Goal: Task Accomplishment & Management: Manage account settings

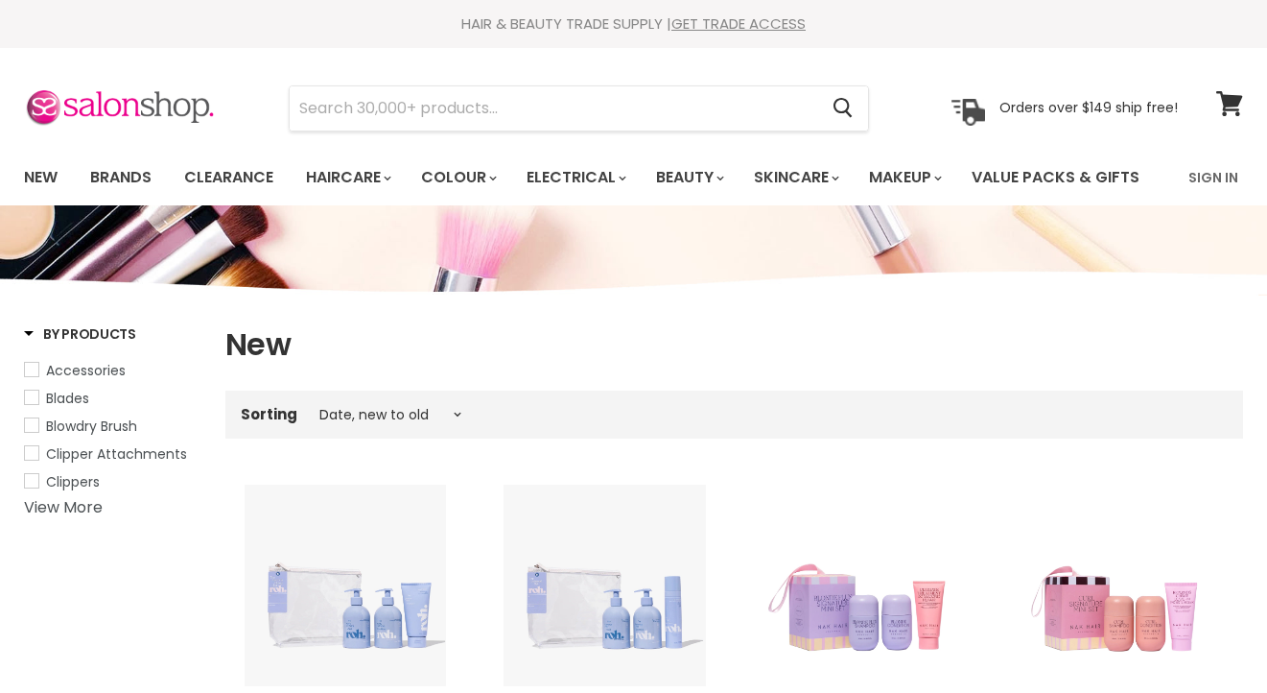
select select "created-descending"
click at [1217, 179] on link "Sign In" at bounding box center [1213, 177] width 73 height 40
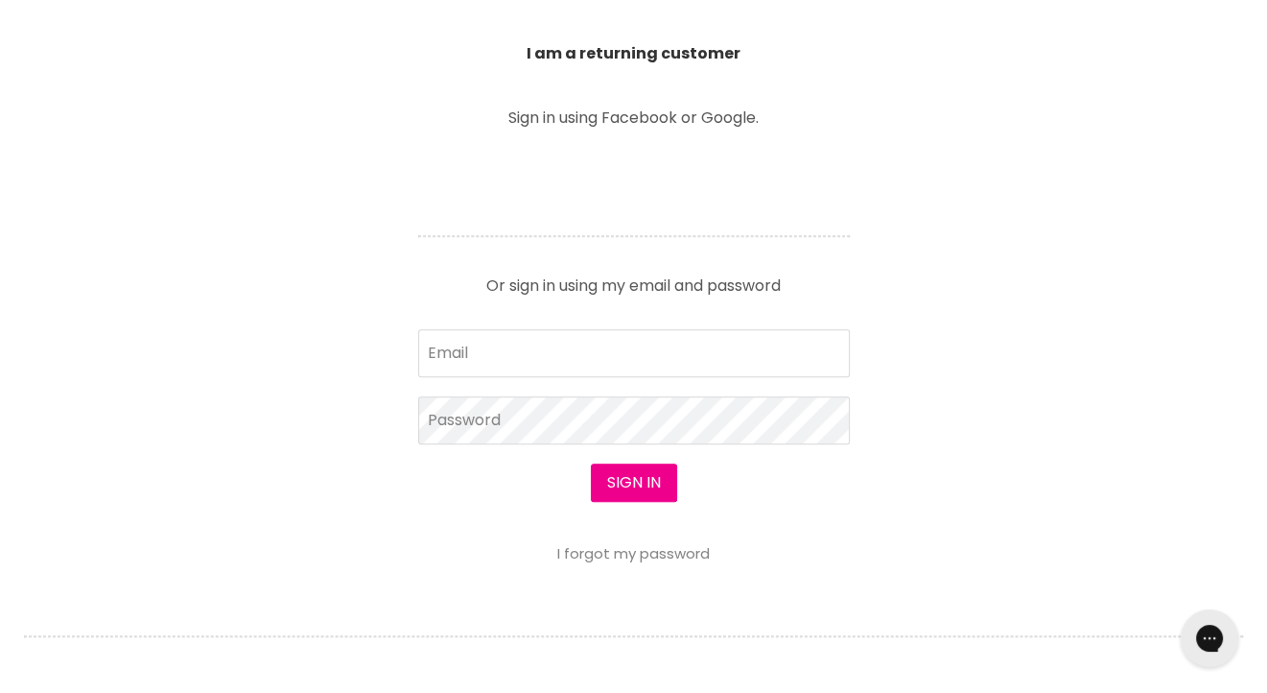
scroll to position [768, 0]
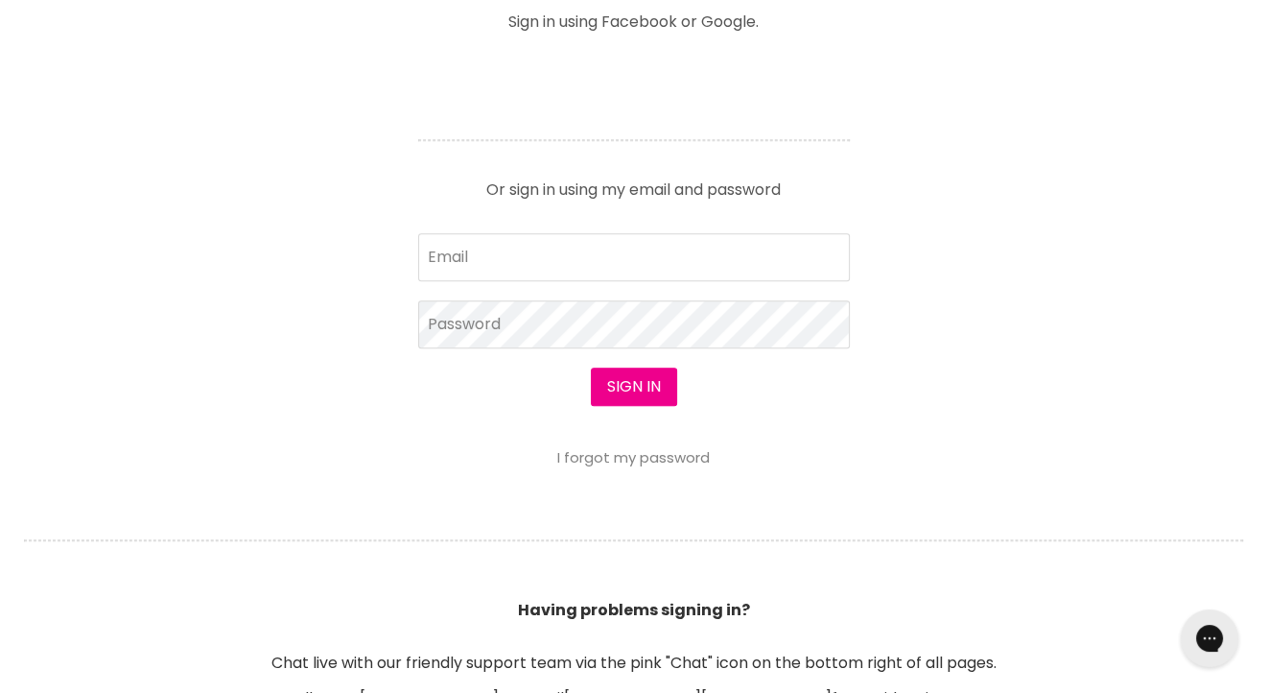
click at [570, 338] on form "Email Password Sign in I forgot my password" at bounding box center [634, 349] width 432 height 233
click at [560, 281] on input "Email" at bounding box center [634, 257] width 432 height 48
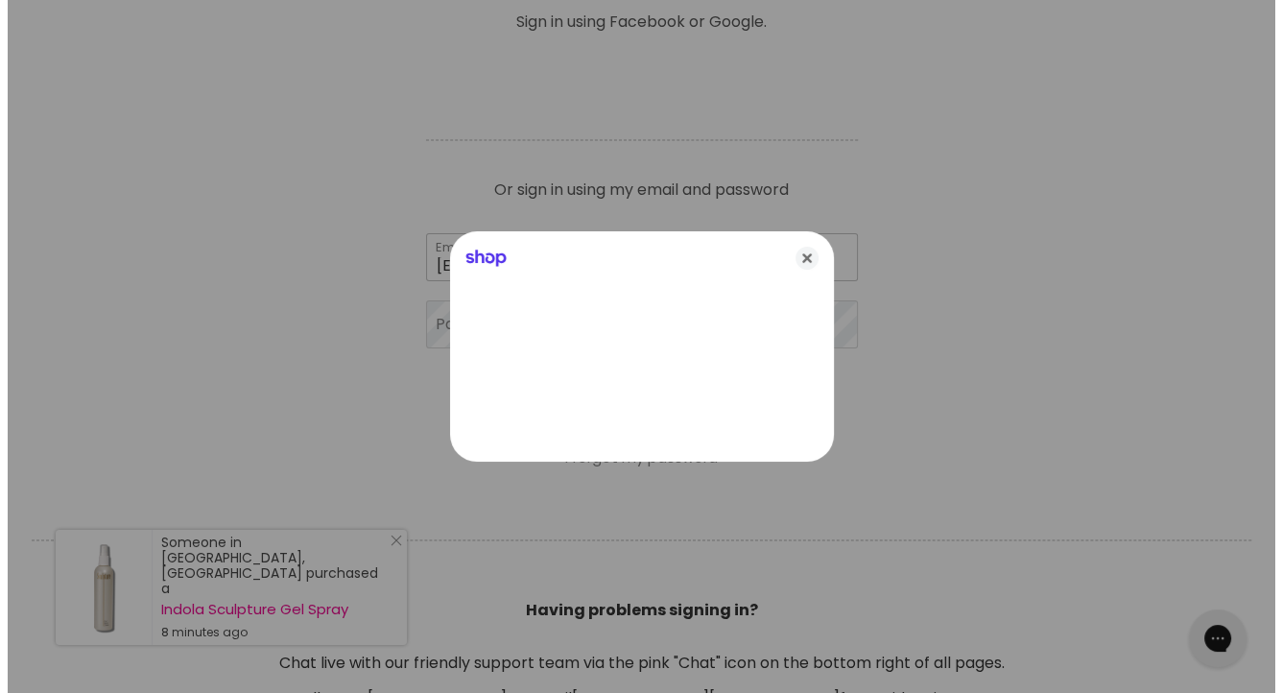
scroll to position [713, 0]
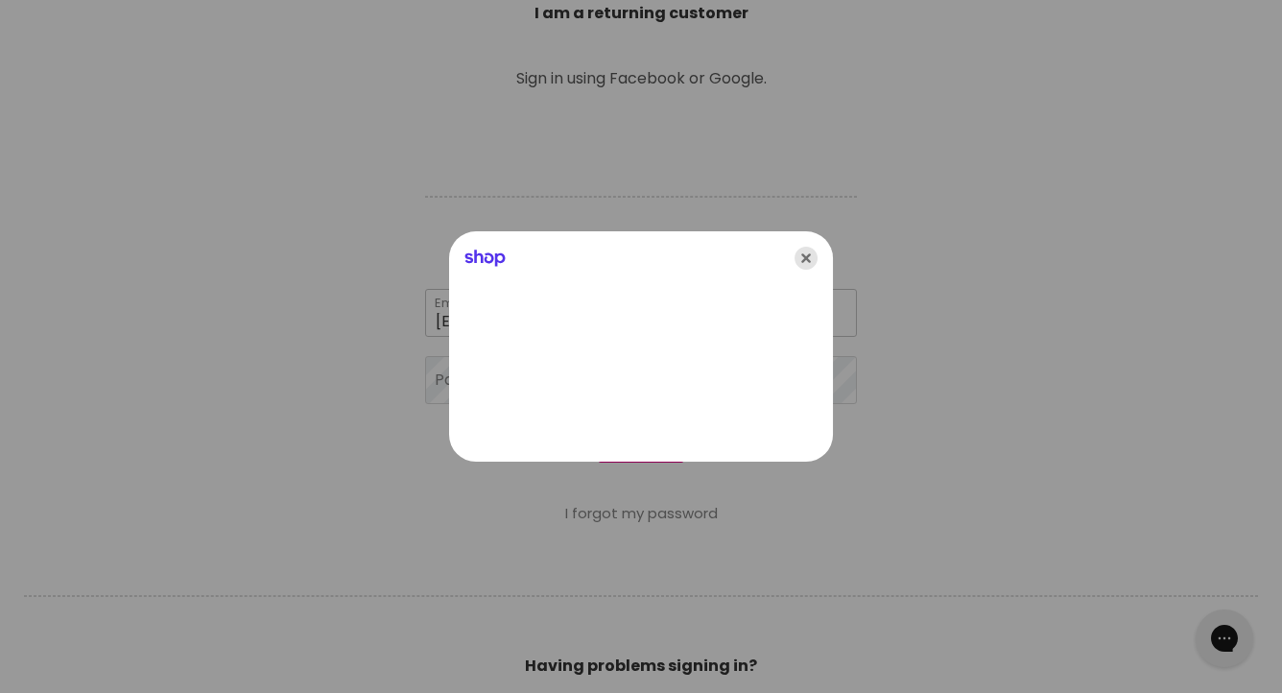
type input "[EMAIL_ADDRESS][DOMAIN_NAME]"
click at [815, 257] on icon "Close" at bounding box center [805, 258] width 23 height 23
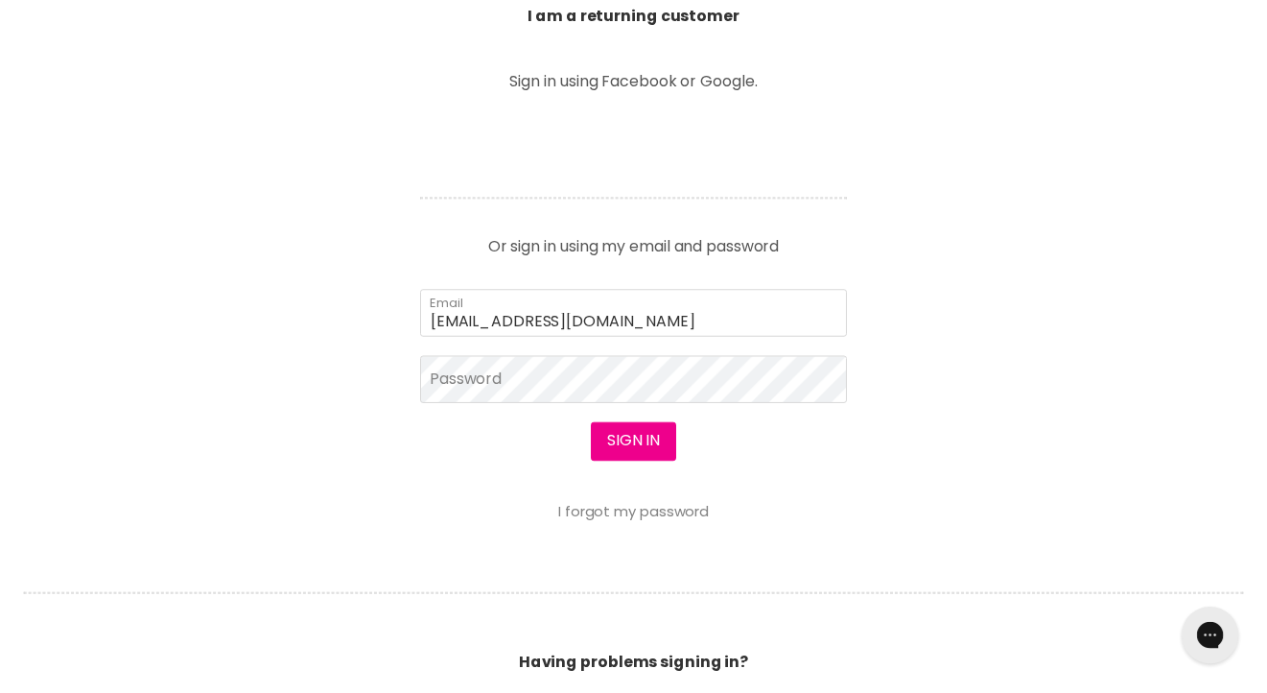
scroll to position [768, 0]
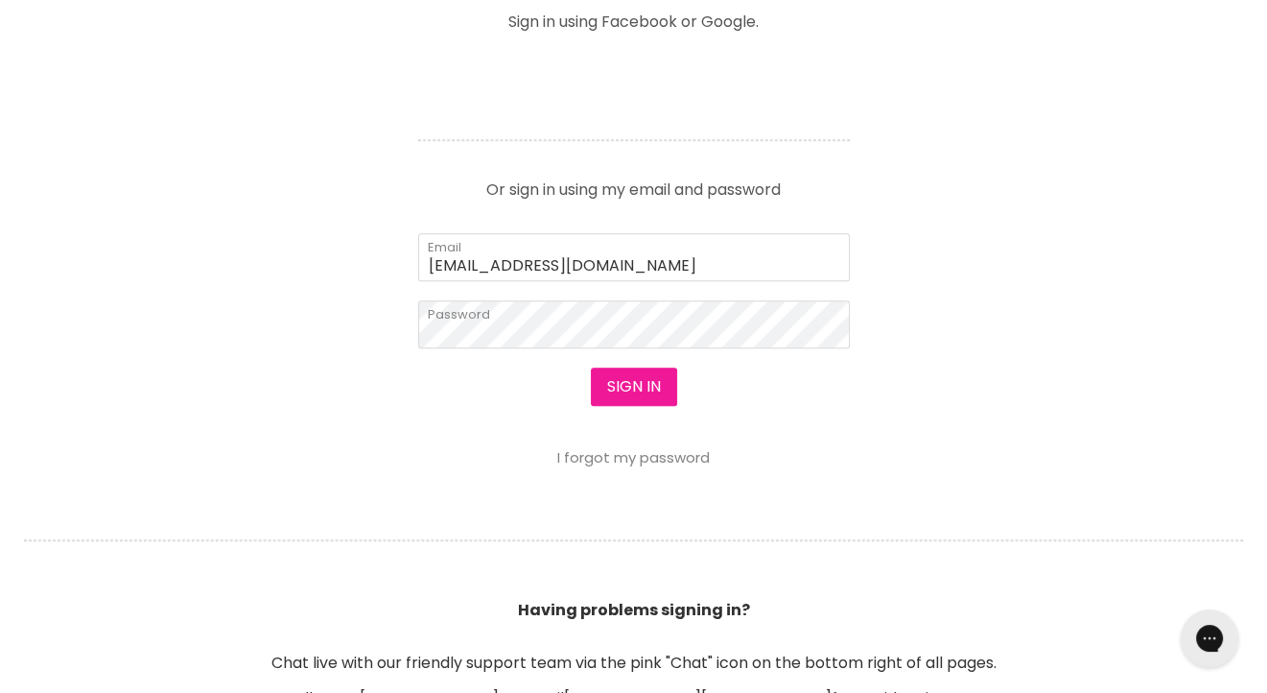
click at [650, 406] on button "Sign in" at bounding box center [634, 386] width 86 height 38
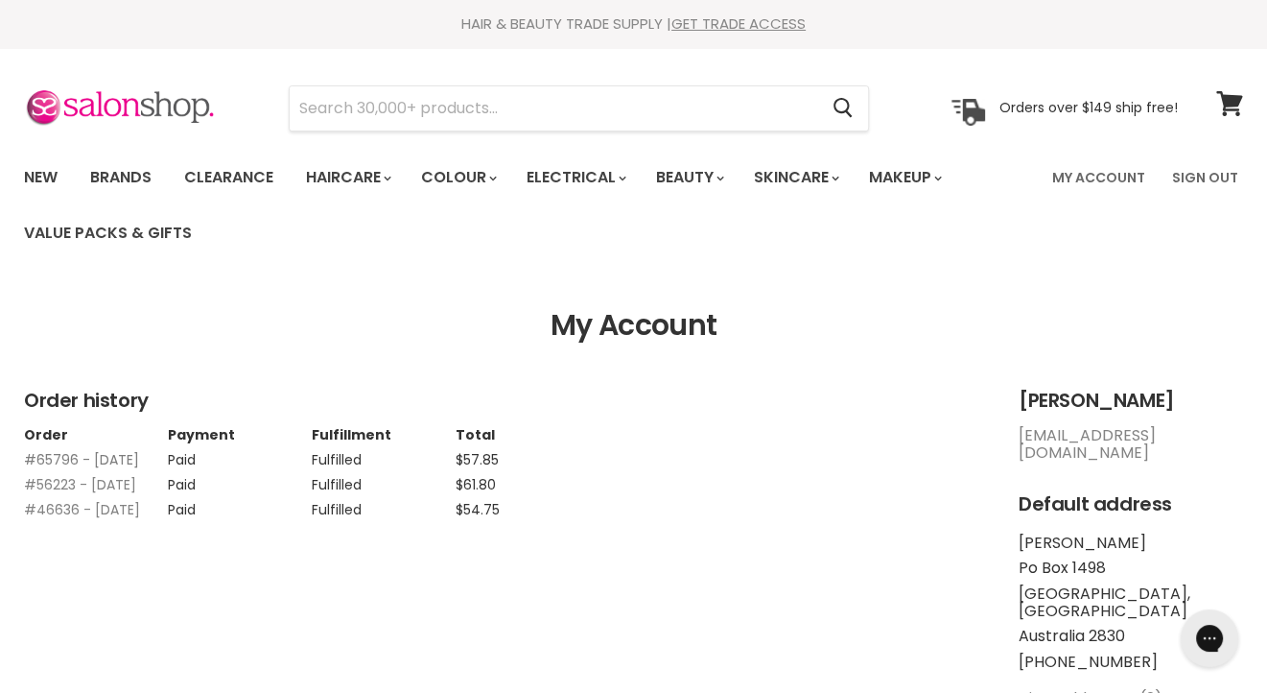
click at [74, 459] on link "#65796 - 12 May, 2024" at bounding box center [81, 459] width 115 height 19
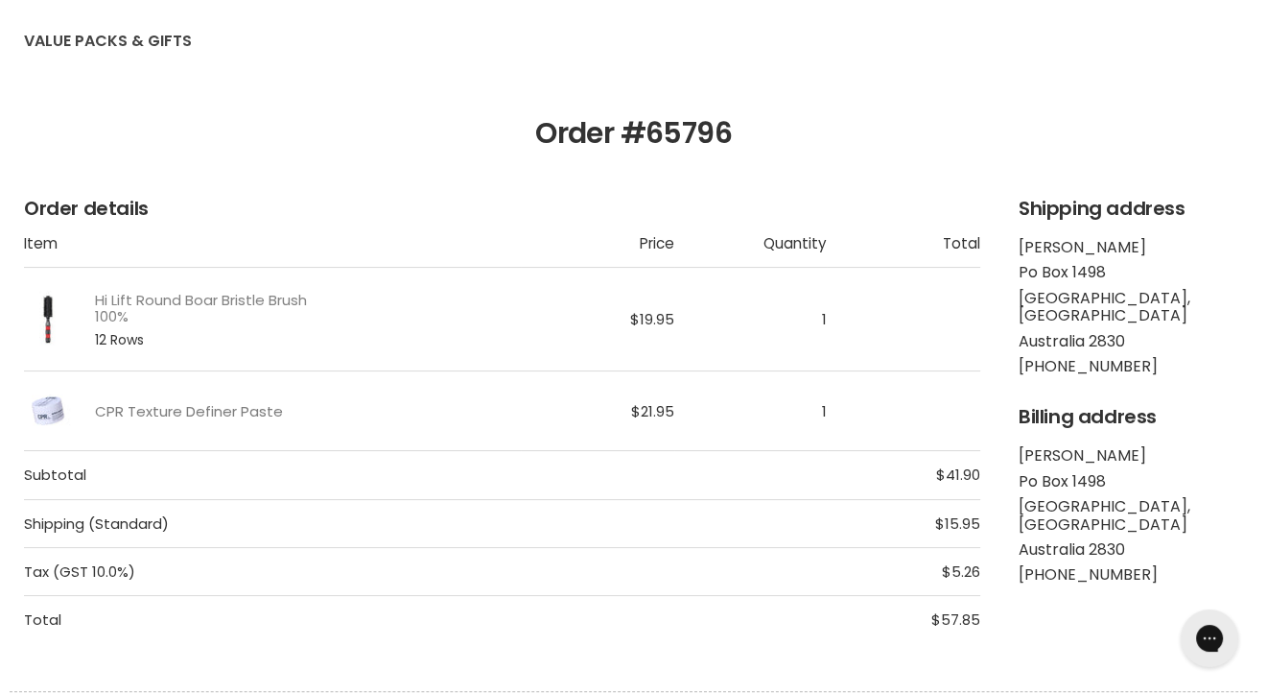
click at [133, 409] on link "CPR Texture Definer Paste" at bounding box center [189, 411] width 188 height 16
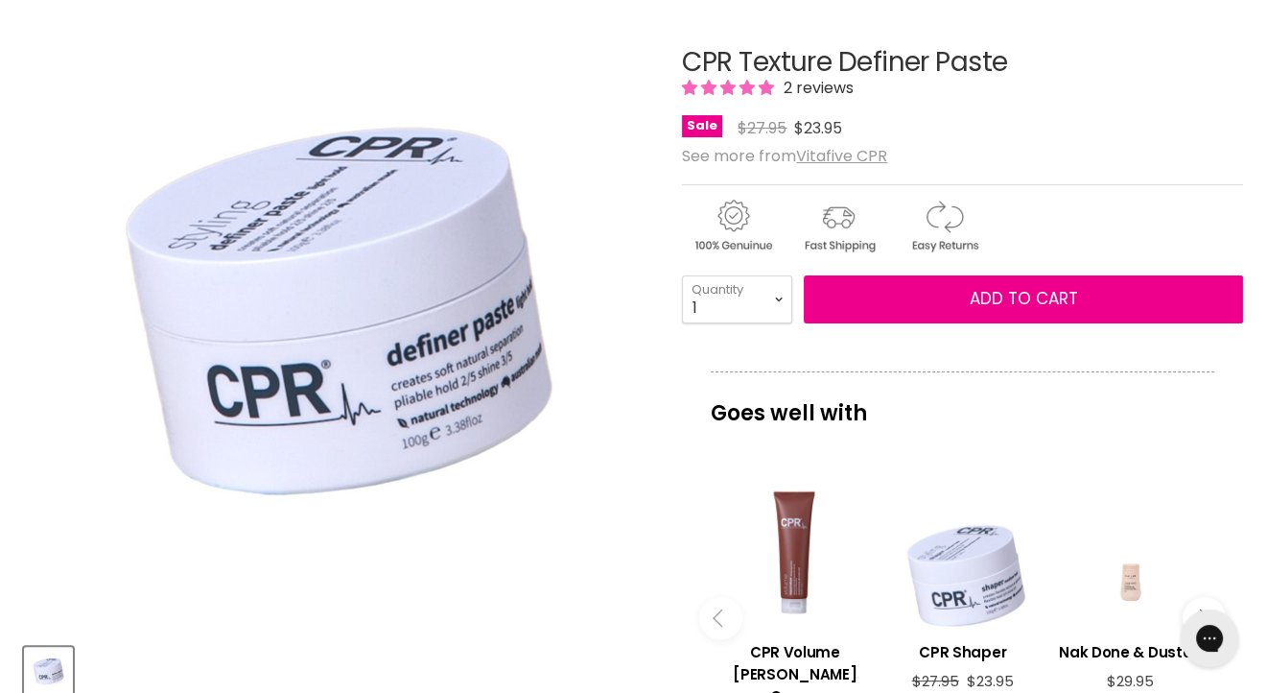
scroll to position [384, 0]
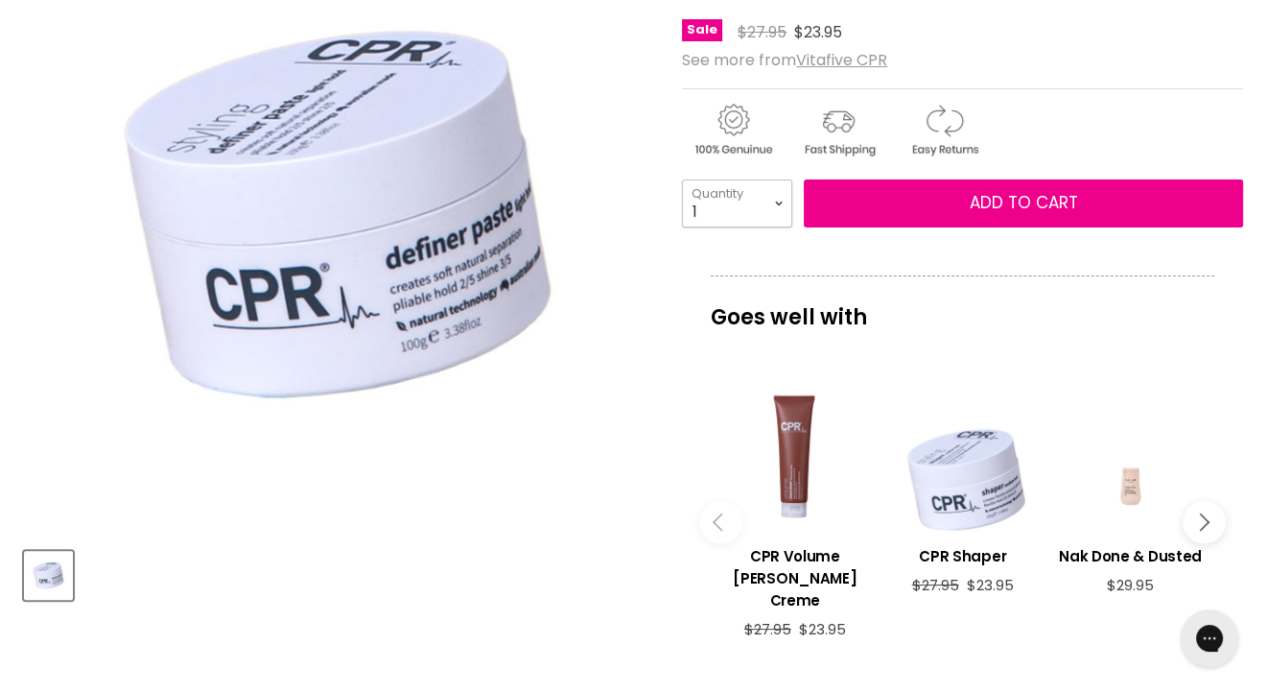
click at [774, 201] on select "1 2 3 4 5 6 7 8 9 10+" at bounding box center [737, 203] width 110 height 48
select select "2"
click at [682, 179] on select "1 2 3 4 5 6 7 8 9 10+" at bounding box center [737, 203] width 110 height 48
type input "2"
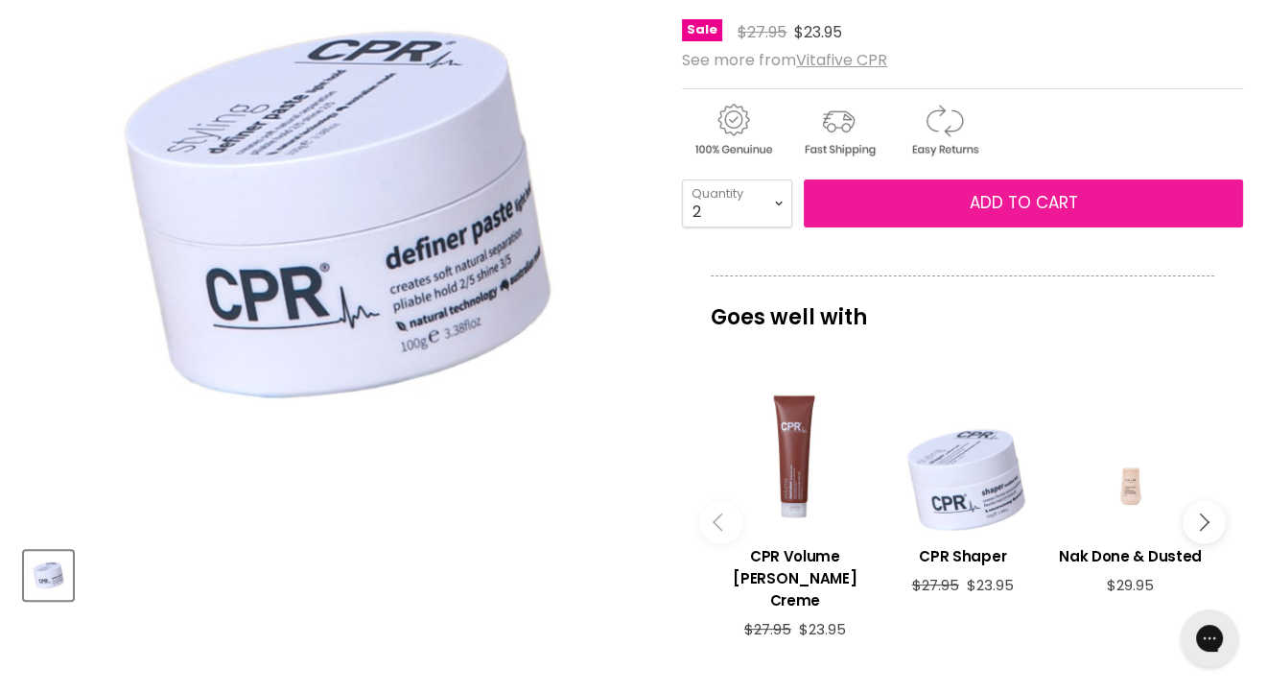
click at [992, 201] on span "Add to cart" at bounding box center [1024, 202] width 108 height 23
click at [1018, 194] on span "Add to cart" at bounding box center [1024, 202] width 108 height 23
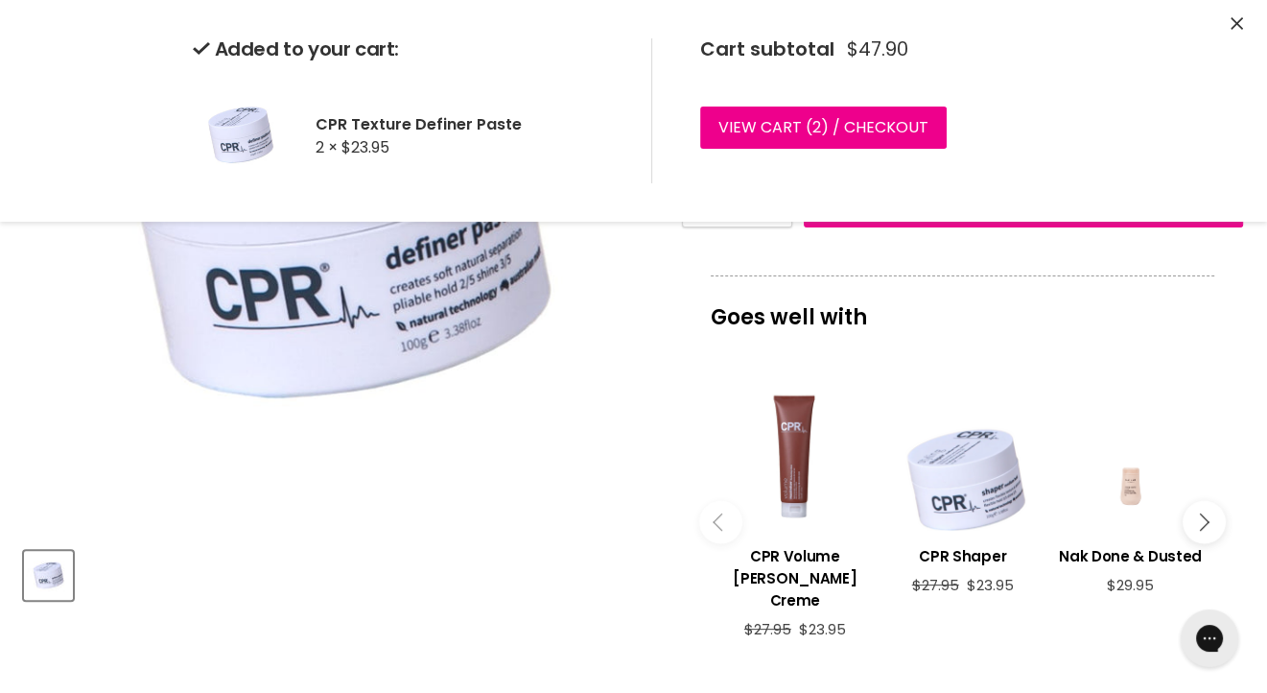
click at [1231, 21] on icon "Close" at bounding box center [1237, 23] width 12 height 12
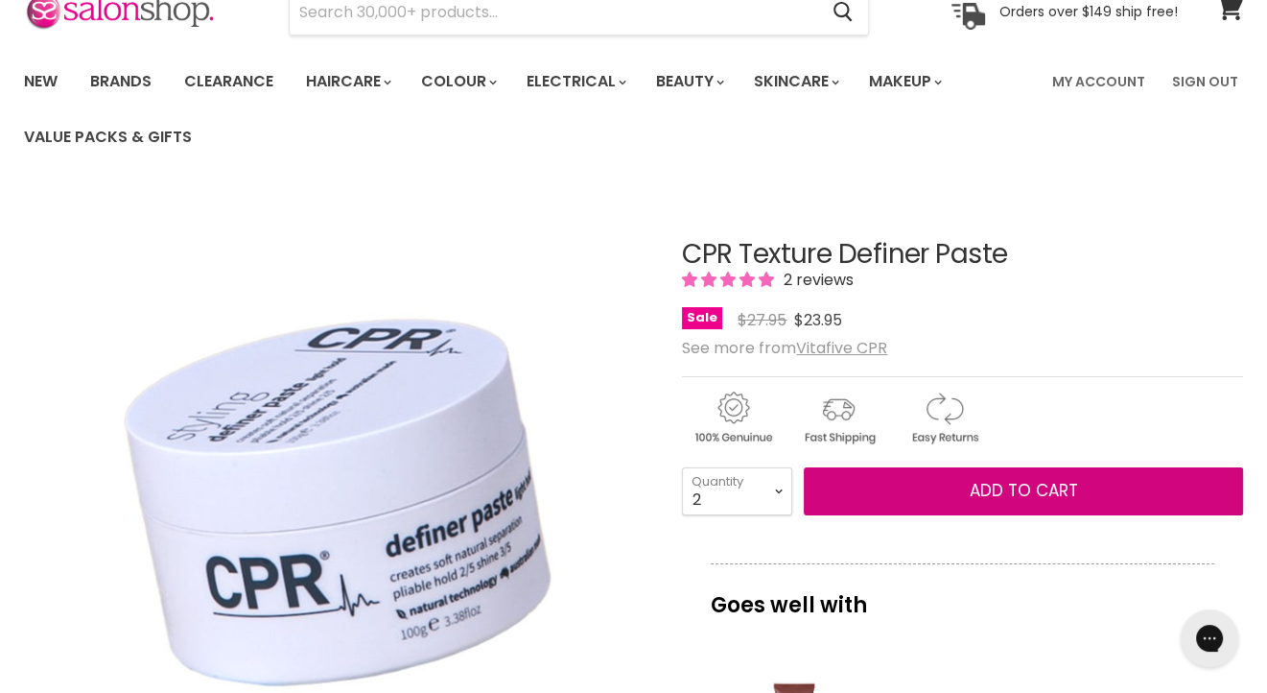
scroll to position [0, 0]
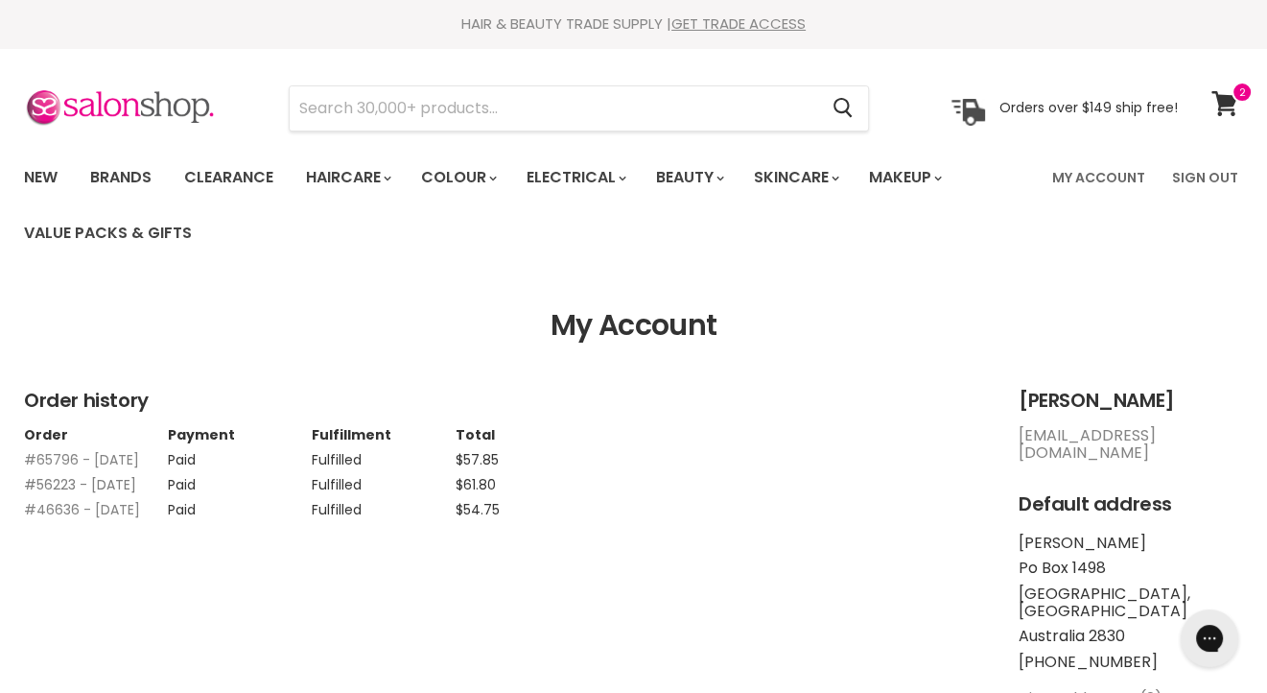
click at [56, 494] on link "#56223 - [DATE]" at bounding box center [80, 484] width 112 height 19
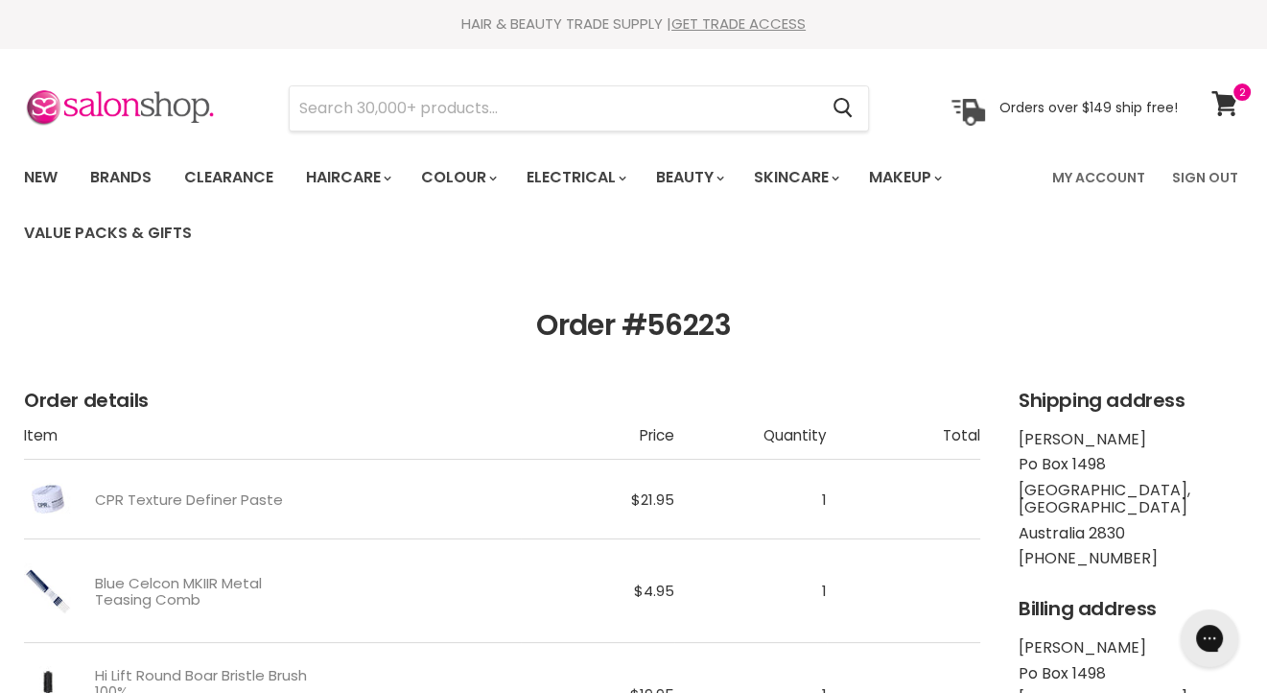
scroll to position [192, 0]
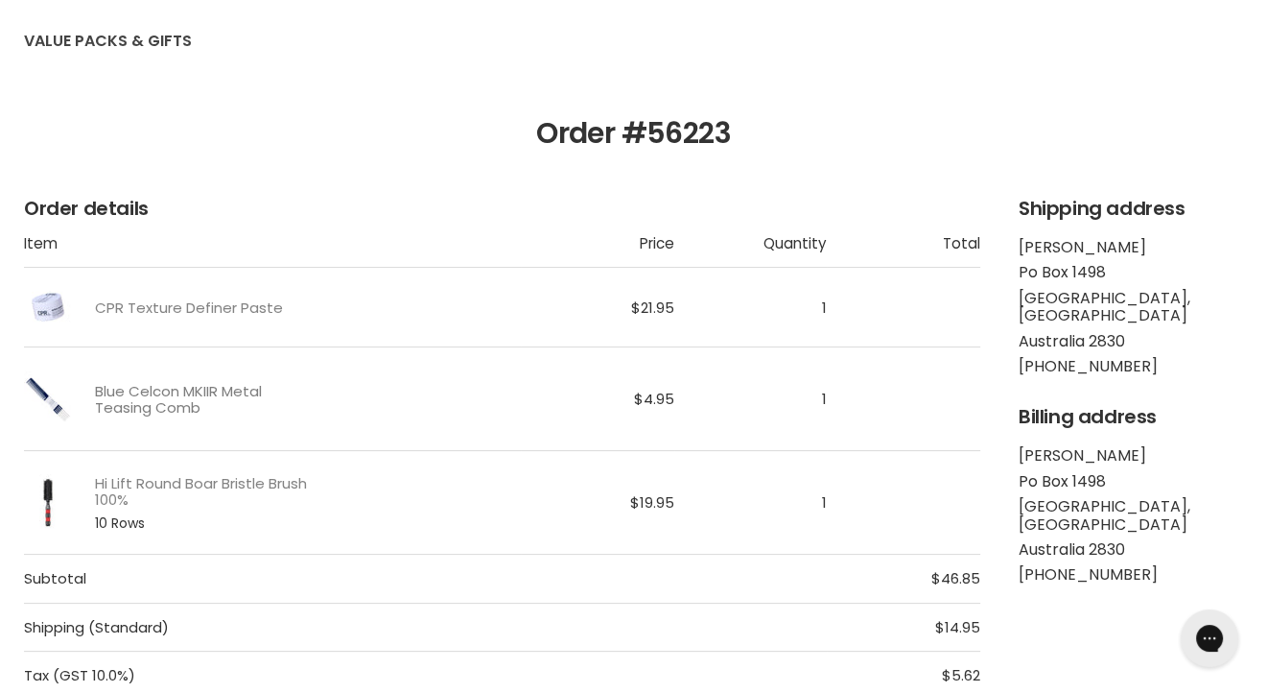
click at [166, 399] on link "Blue Celcon MKIIR Metal Teasing Comb" at bounding box center [204, 400] width 218 height 34
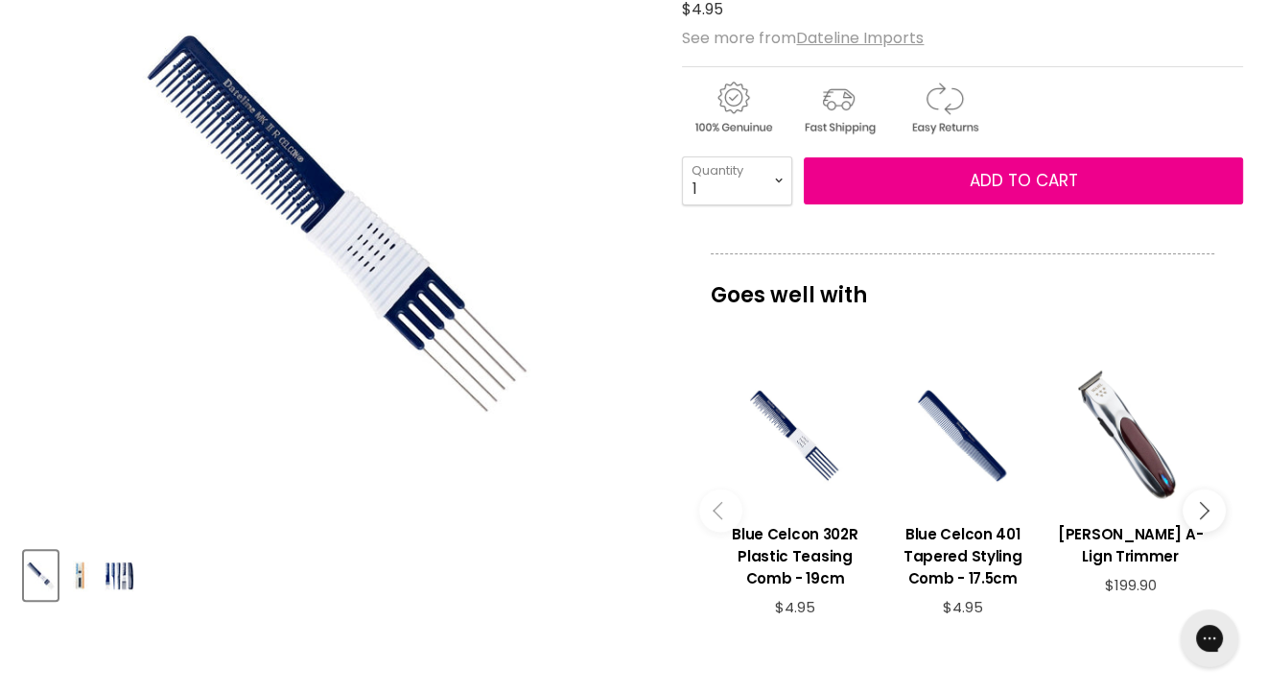
scroll to position [96, 0]
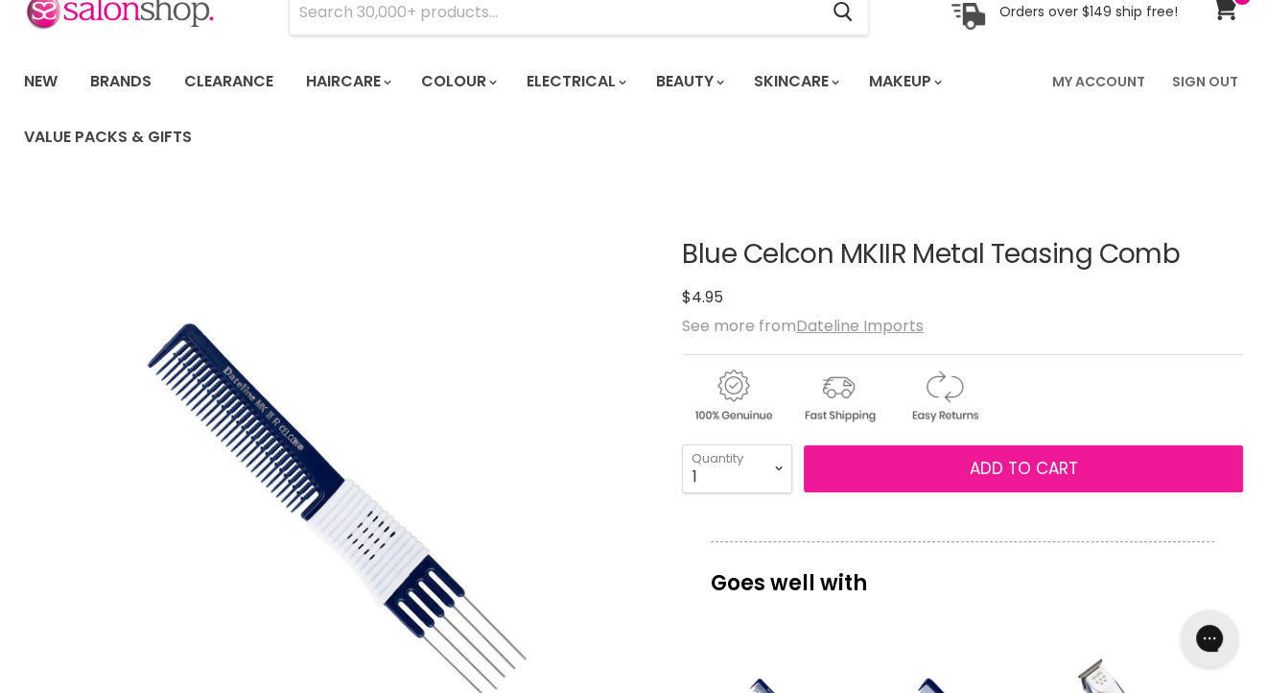
click at [986, 469] on span "Add to cart" at bounding box center [1024, 468] width 108 height 23
click at [994, 463] on span "Add to cart" at bounding box center [1024, 468] width 108 height 23
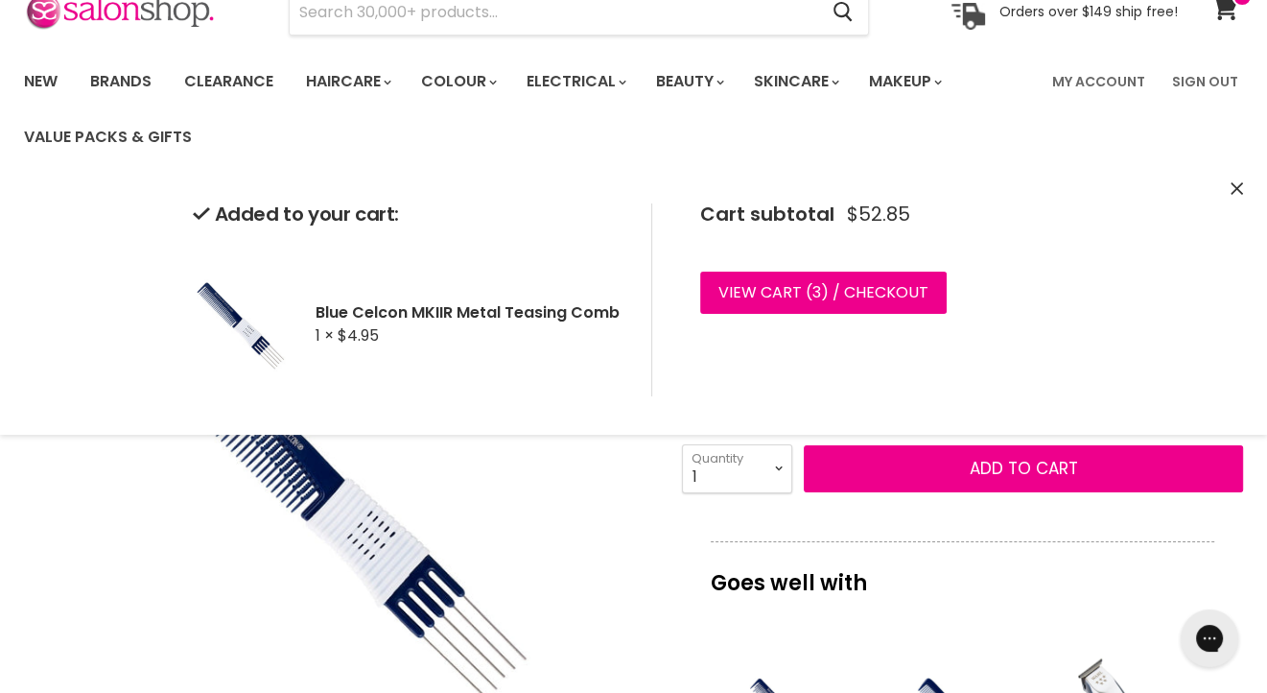
click at [1238, 184] on icon "Close" at bounding box center [1237, 188] width 12 height 12
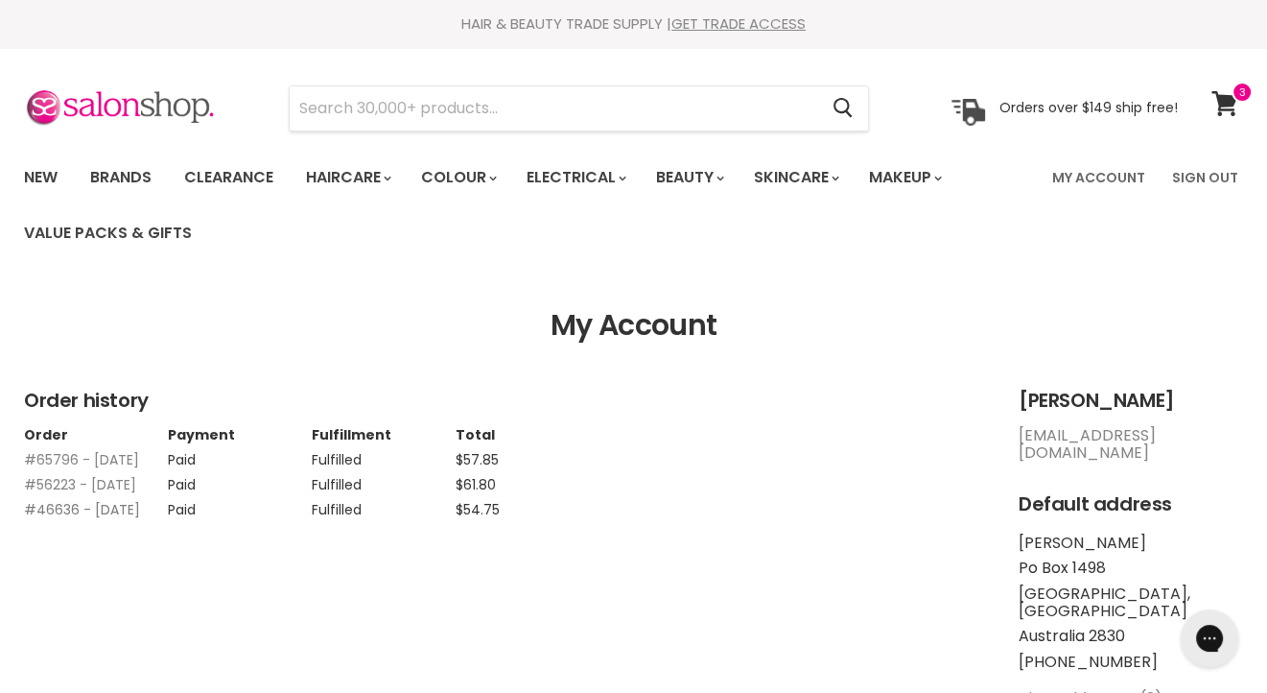
click at [83, 519] on link "#46636 - [DATE]" at bounding box center [82, 509] width 116 height 19
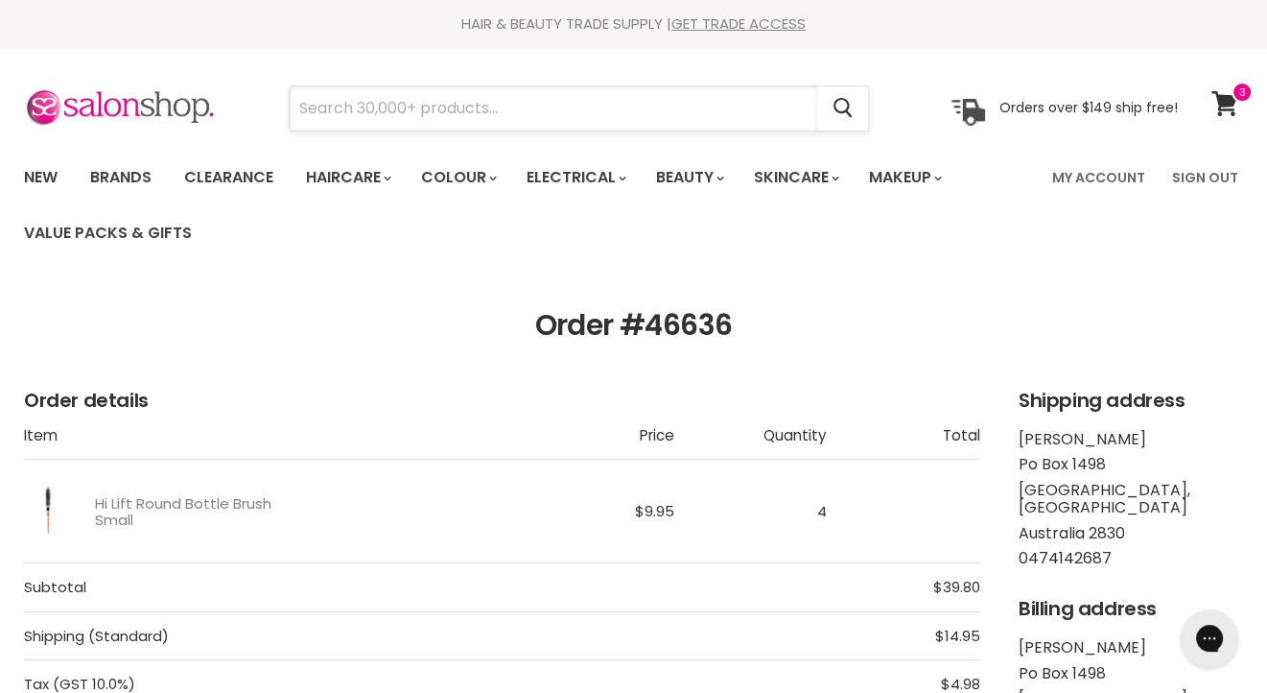
click at [412, 101] on input "Search" at bounding box center [554, 108] width 528 height 44
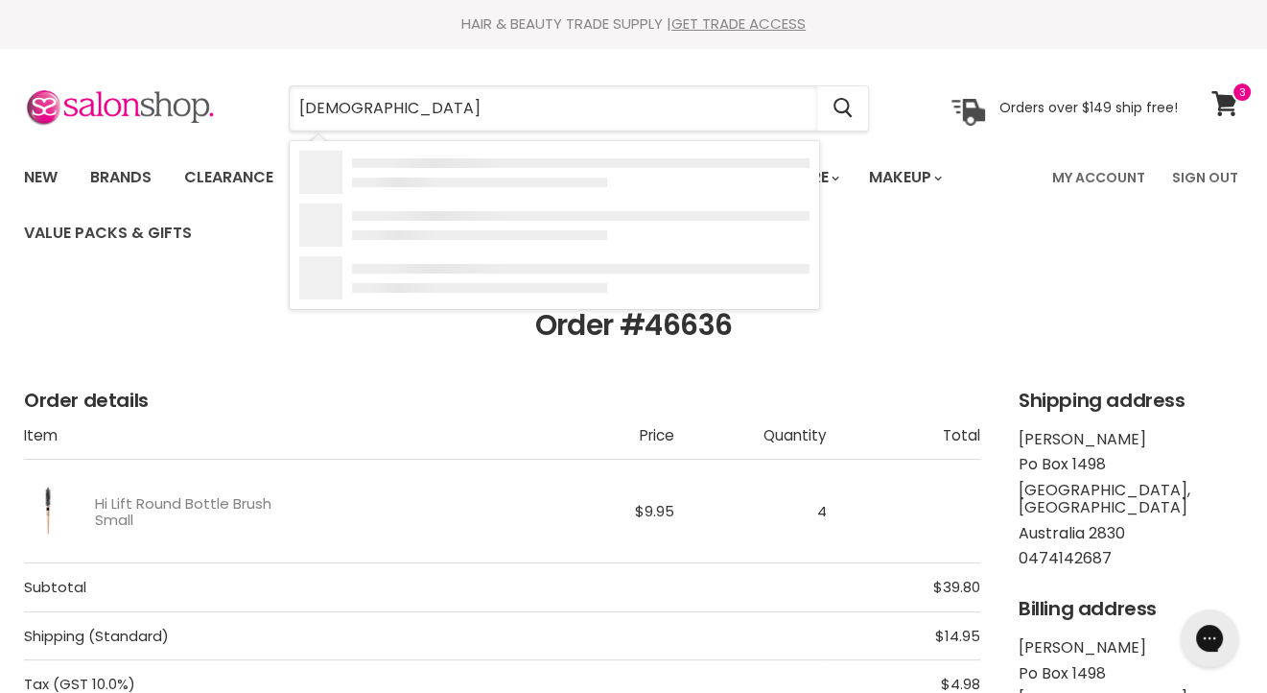
type input "Jeval"
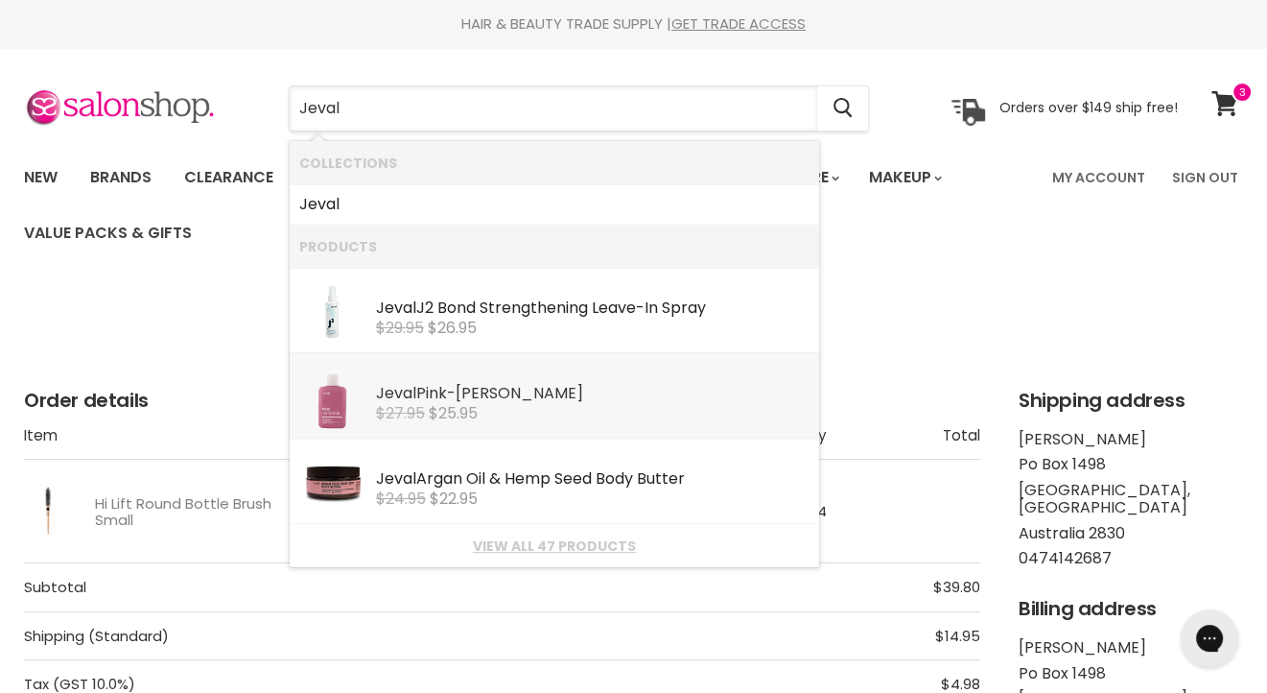
click at [488, 390] on div "Jeval Pink-[PERSON_NAME]" at bounding box center [593, 395] width 434 height 20
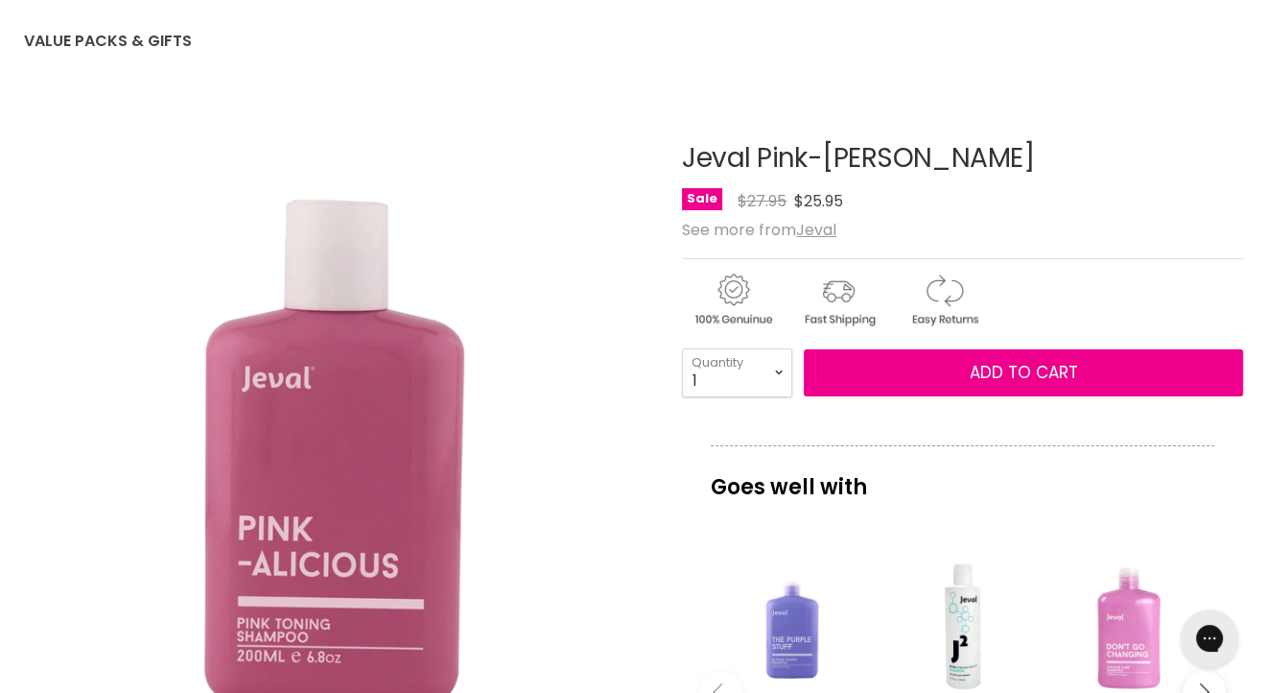
scroll to position [288, 0]
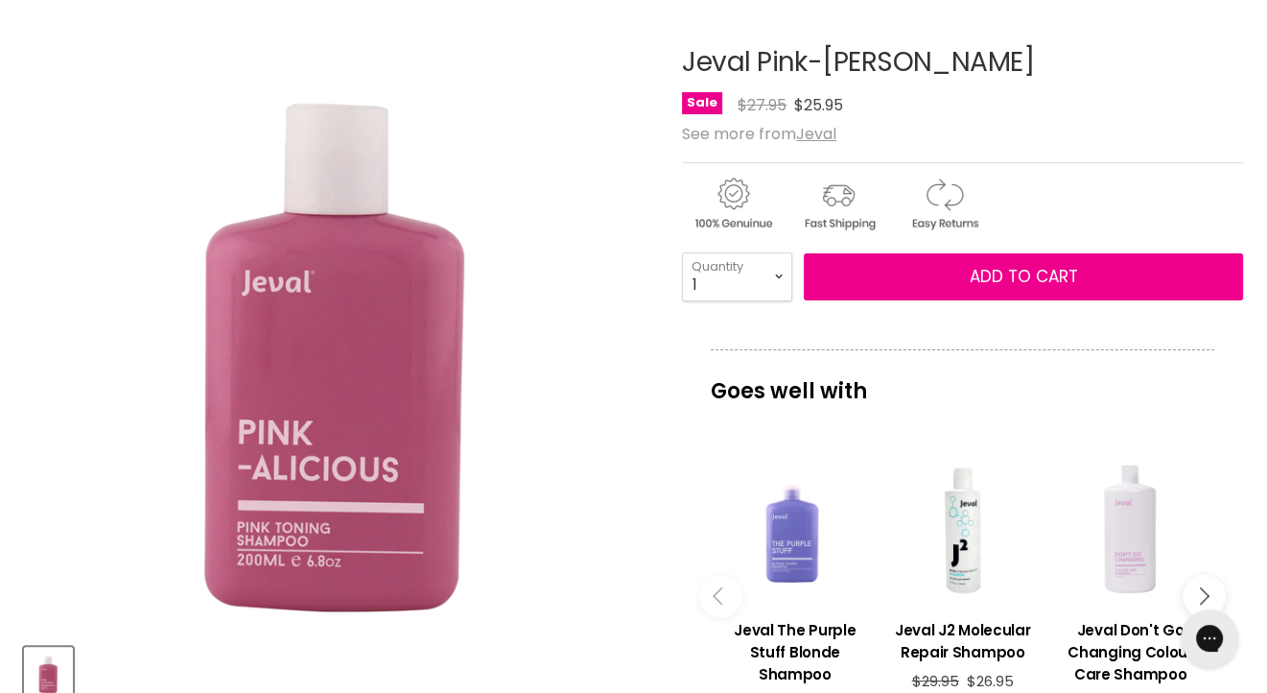
click at [1139, 536] on div "Main content" at bounding box center [1130, 530] width 149 height 149
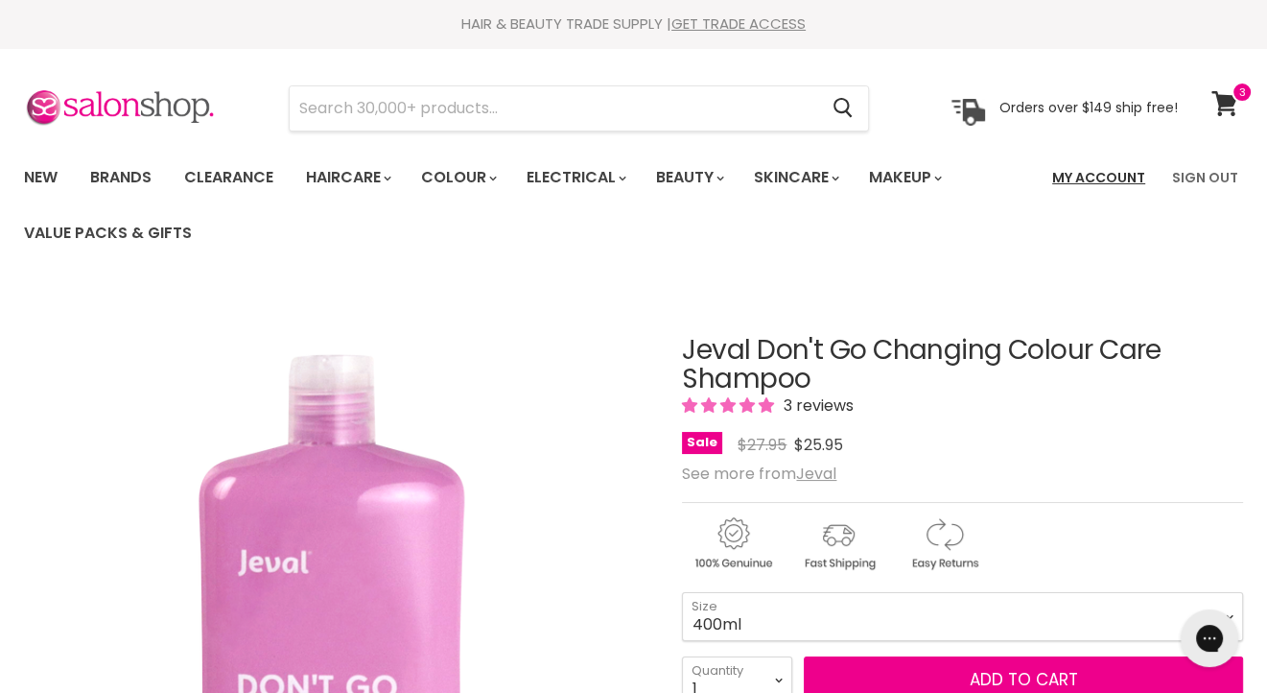
click at [1099, 178] on link "My Account" at bounding box center [1099, 177] width 116 height 40
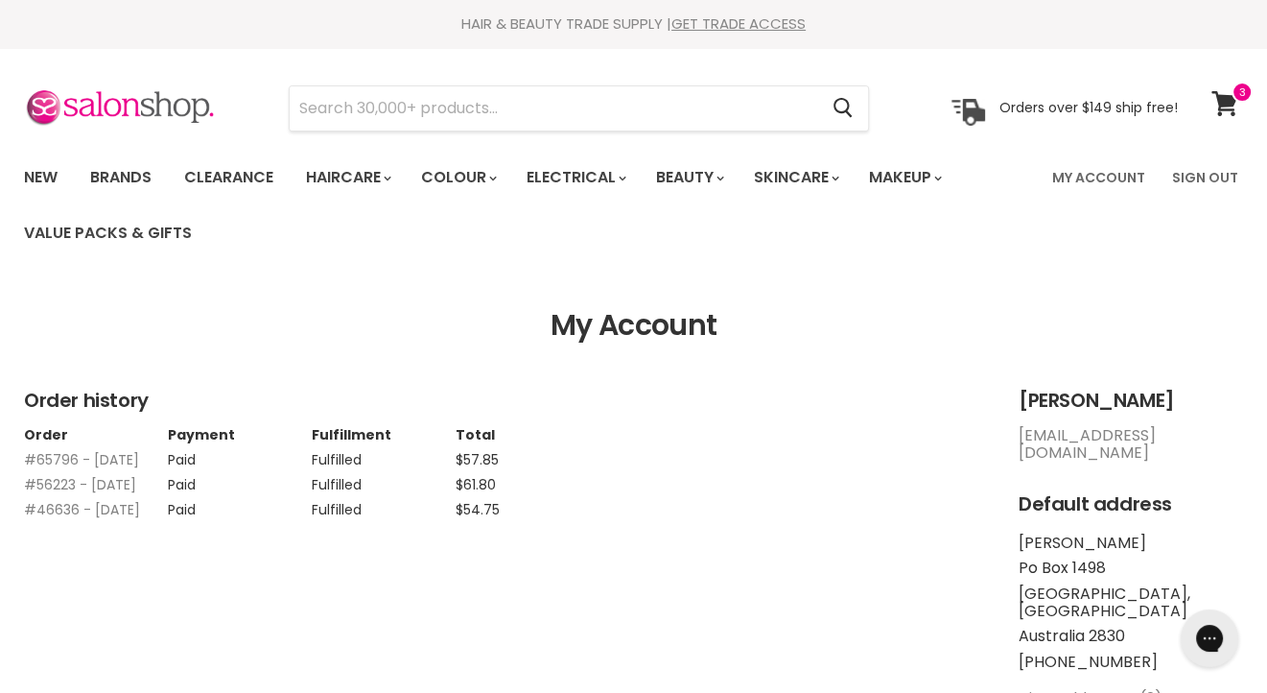
scroll to position [192, 0]
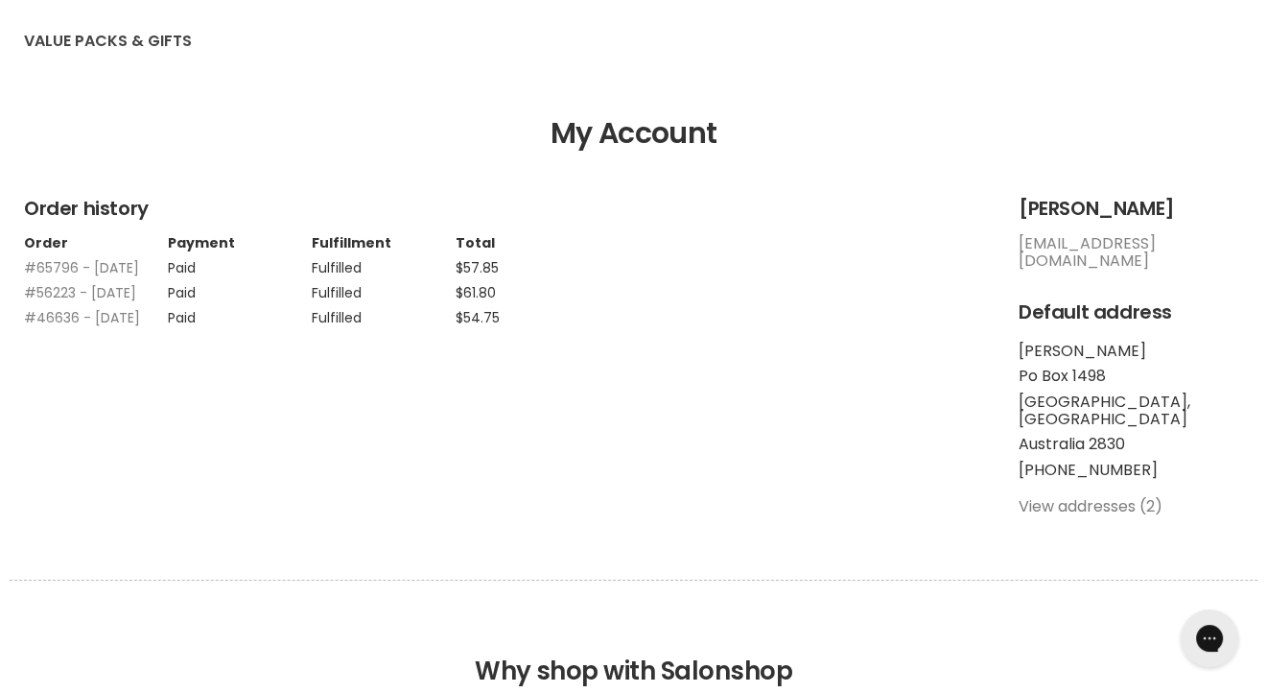
click at [1057, 495] on link "View addresses (2)" at bounding box center [1091, 506] width 144 height 22
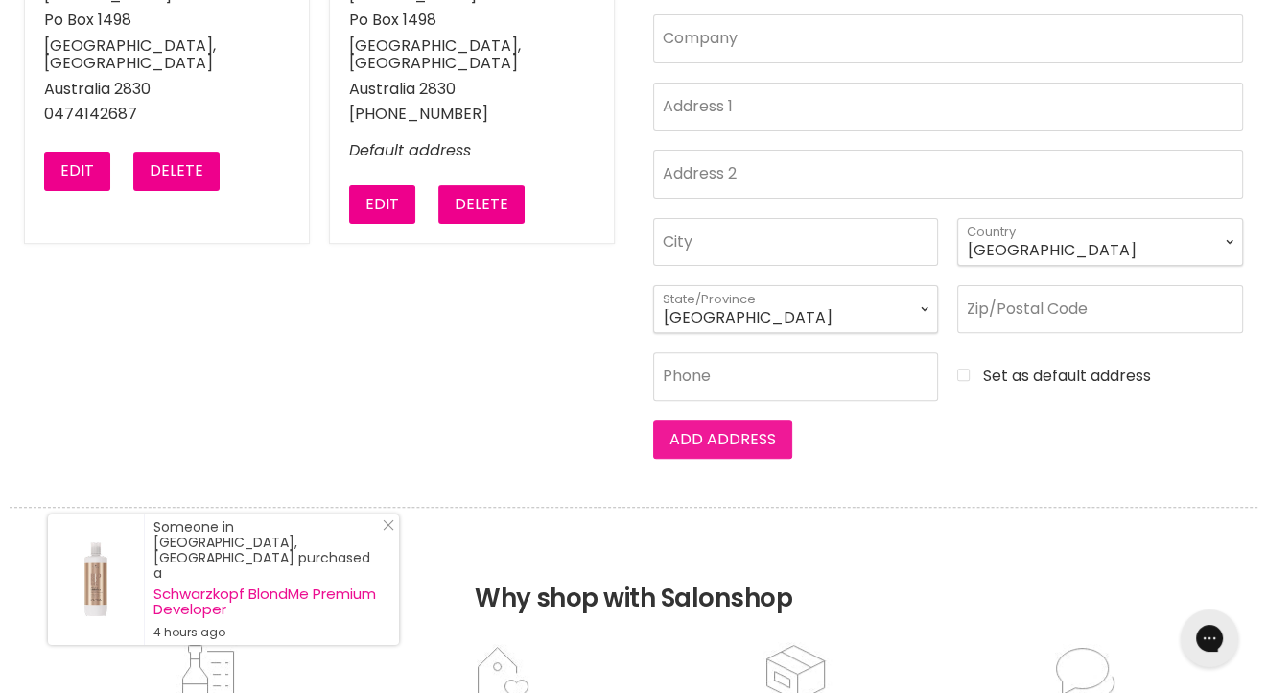
scroll to position [384, 0]
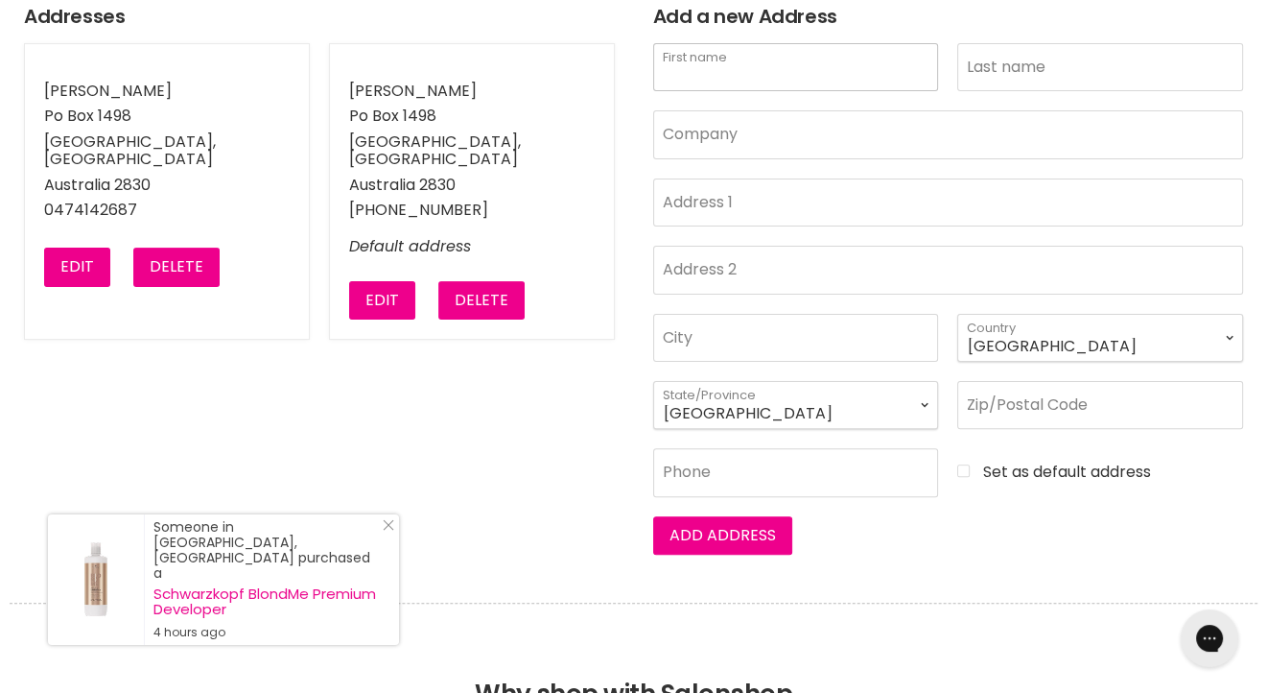
click at [688, 78] on input "First name" at bounding box center [796, 67] width 286 height 48
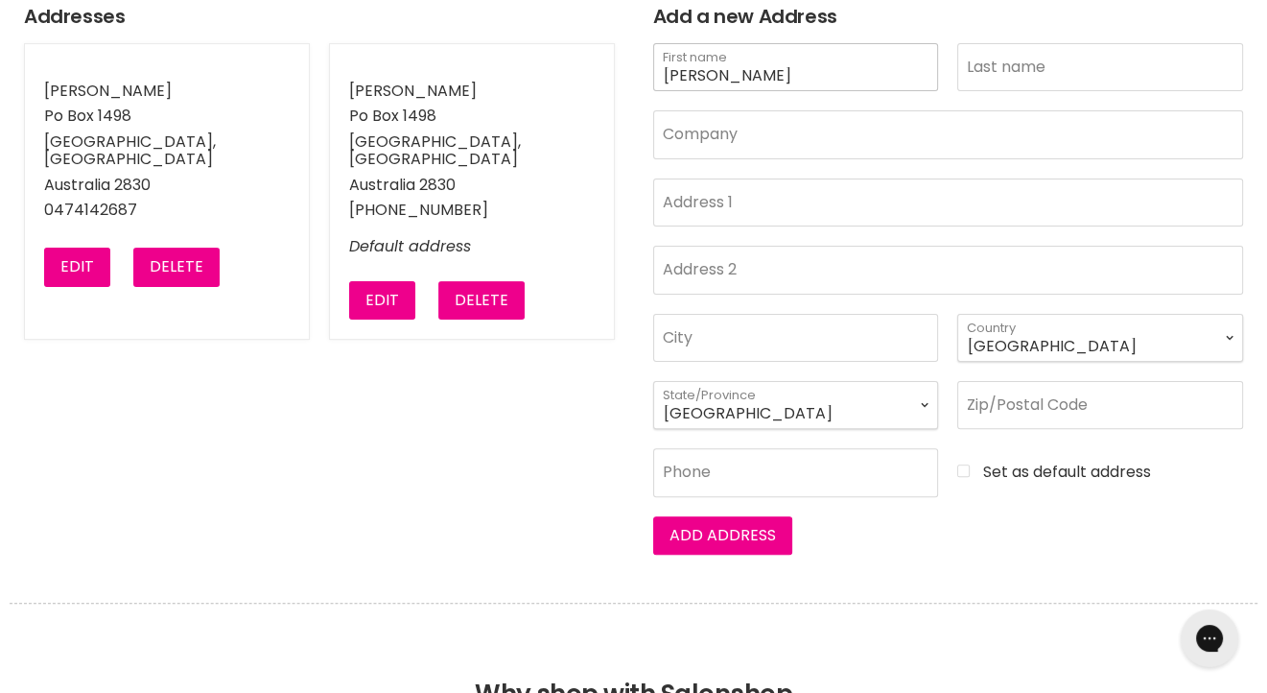
type input "Faye"
click at [1004, 57] on input "Last name" at bounding box center [1101, 67] width 286 height 48
type input "Herman"
click at [686, 205] on input "Address 1" at bounding box center [948, 202] width 591 height 48
type input "Parcel Locker 10184 26731"
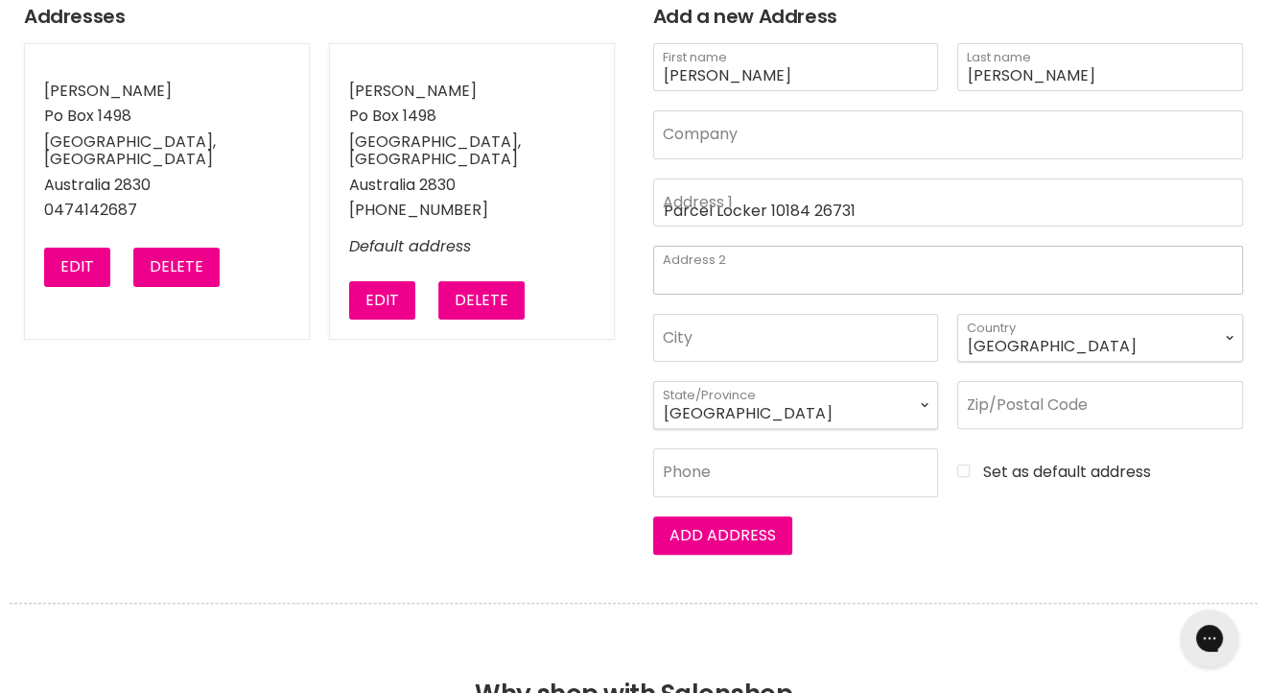
click at [667, 263] on input "Address 2" at bounding box center [948, 270] width 591 height 48
type input "65-69 Talbragar Street"
click at [725, 340] on input "City" at bounding box center [796, 338] width 286 height 48
type input "Dubbo"
click at [1037, 396] on input "Zip/Postal Code" at bounding box center [1101, 405] width 286 height 48
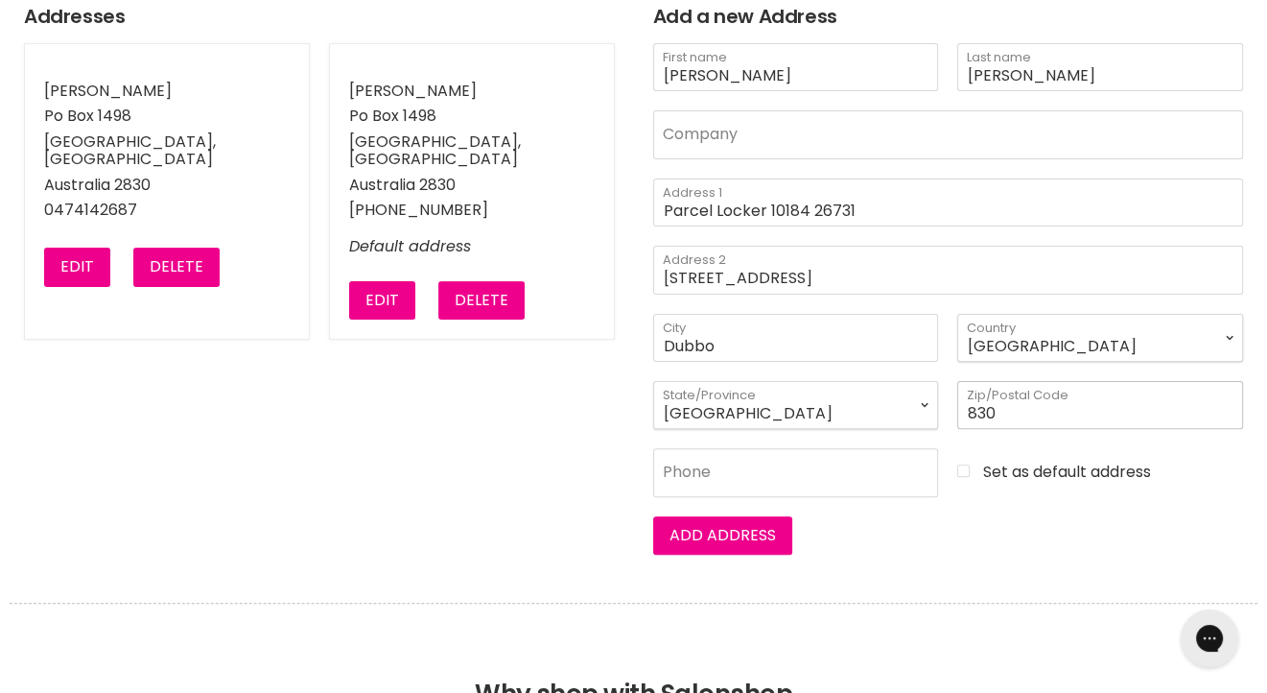
type input "830"
click at [742, 459] on input "Phone" at bounding box center [796, 472] width 286 height 48
type input "0474142687"
click at [963, 470] on input "Set as default address" at bounding box center [1101, 470] width 286 height 17
checkbox input "true"
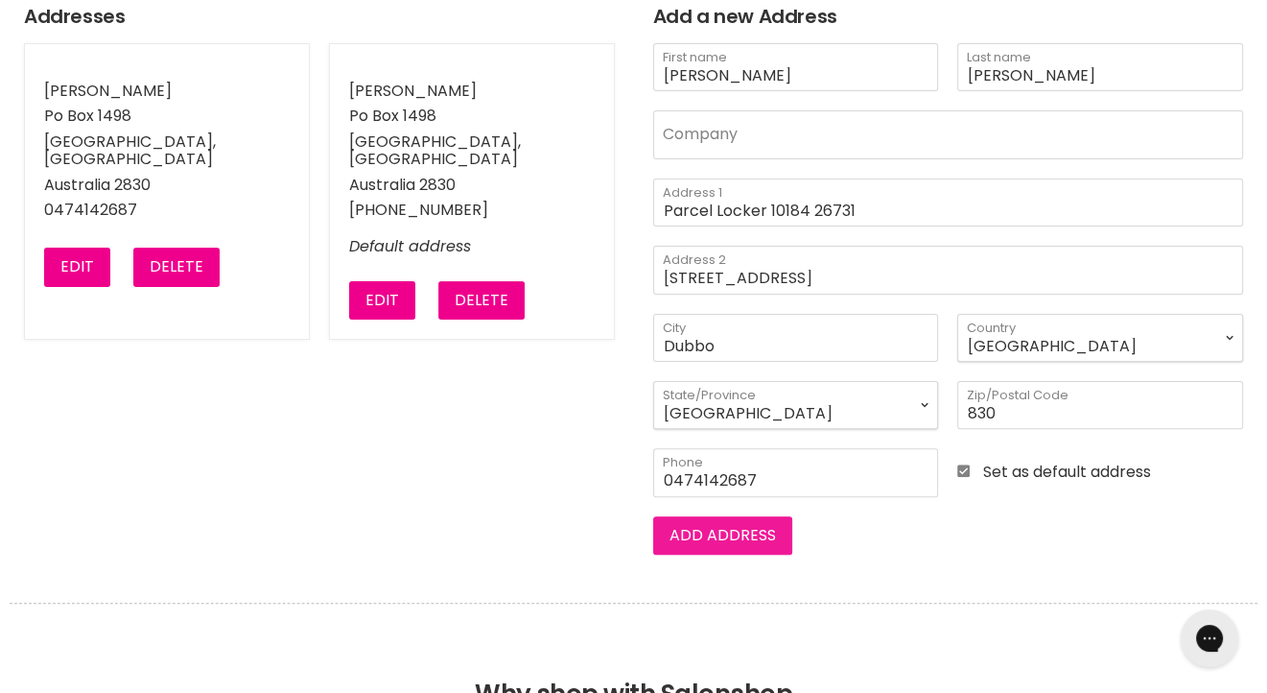
click at [736, 538] on button "Add address" at bounding box center [722, 535] width 139 height 38
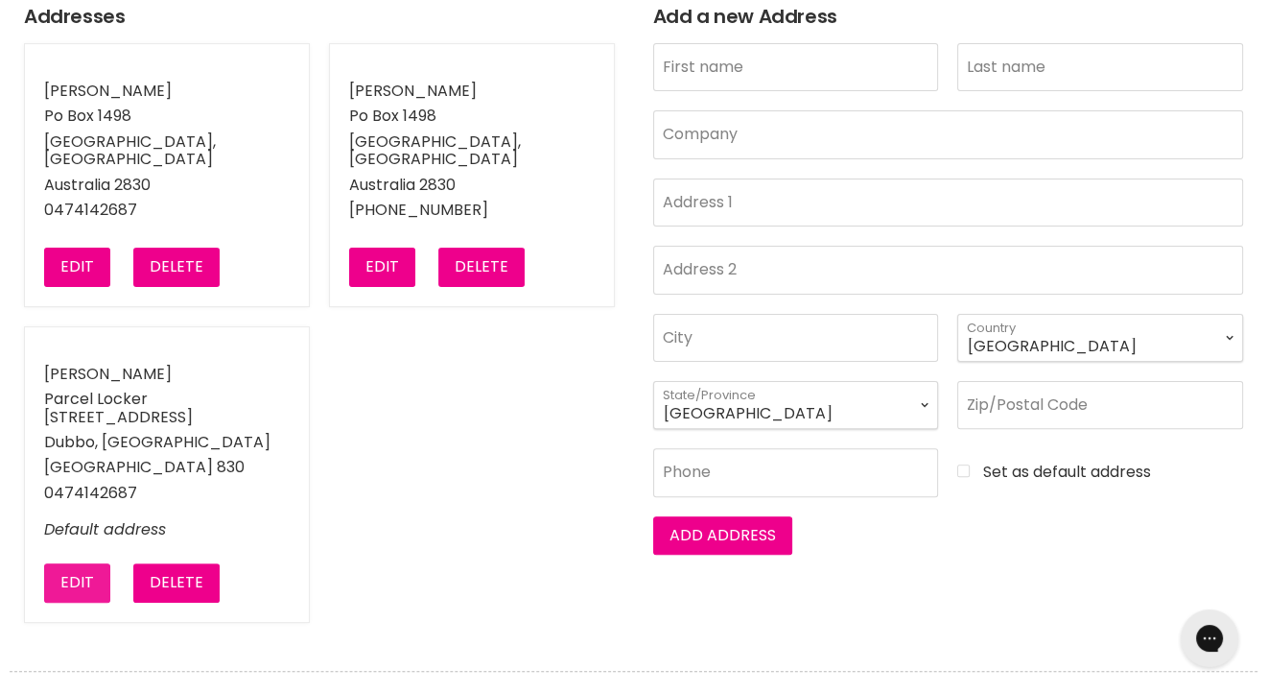
click at [92, 563] on button "Edit" at bounding box center [77, 582] width 66 height 38
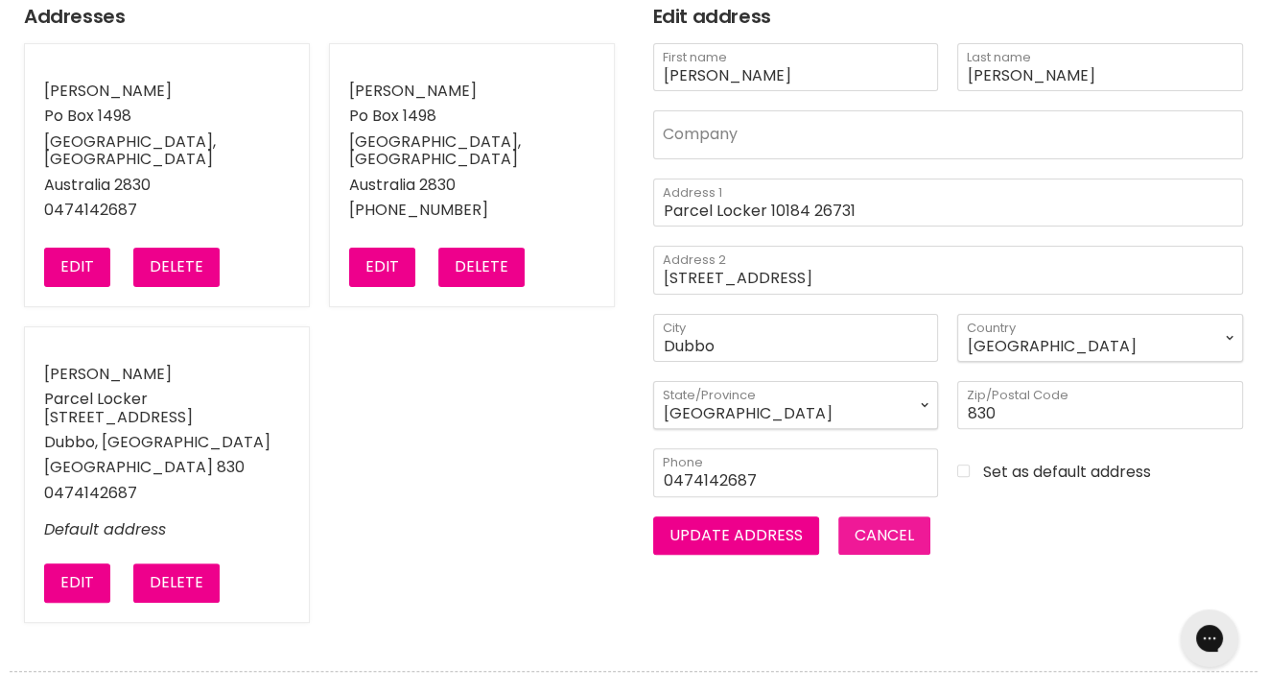
click at [906, 539] on button "Cancel" at bounding box center [885, 535] width 92 height 38
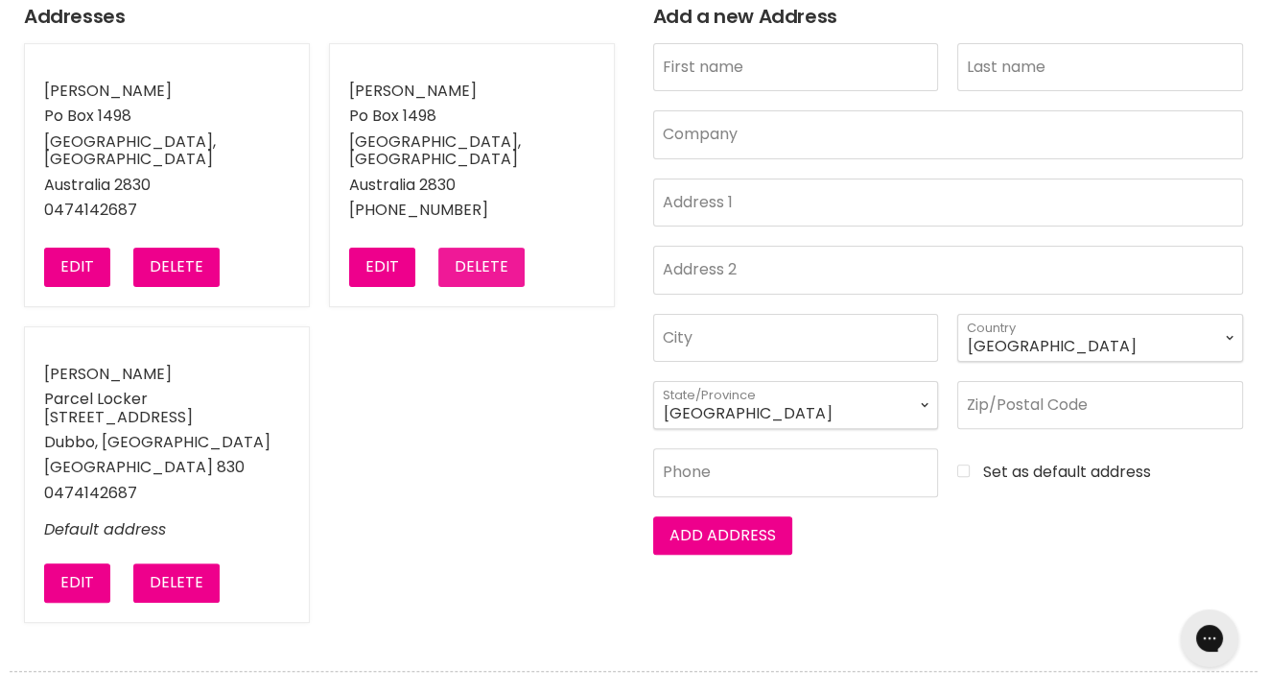
click at [478, 248] on button "Delete" at bounding box center [481, 267] width 86 height 38
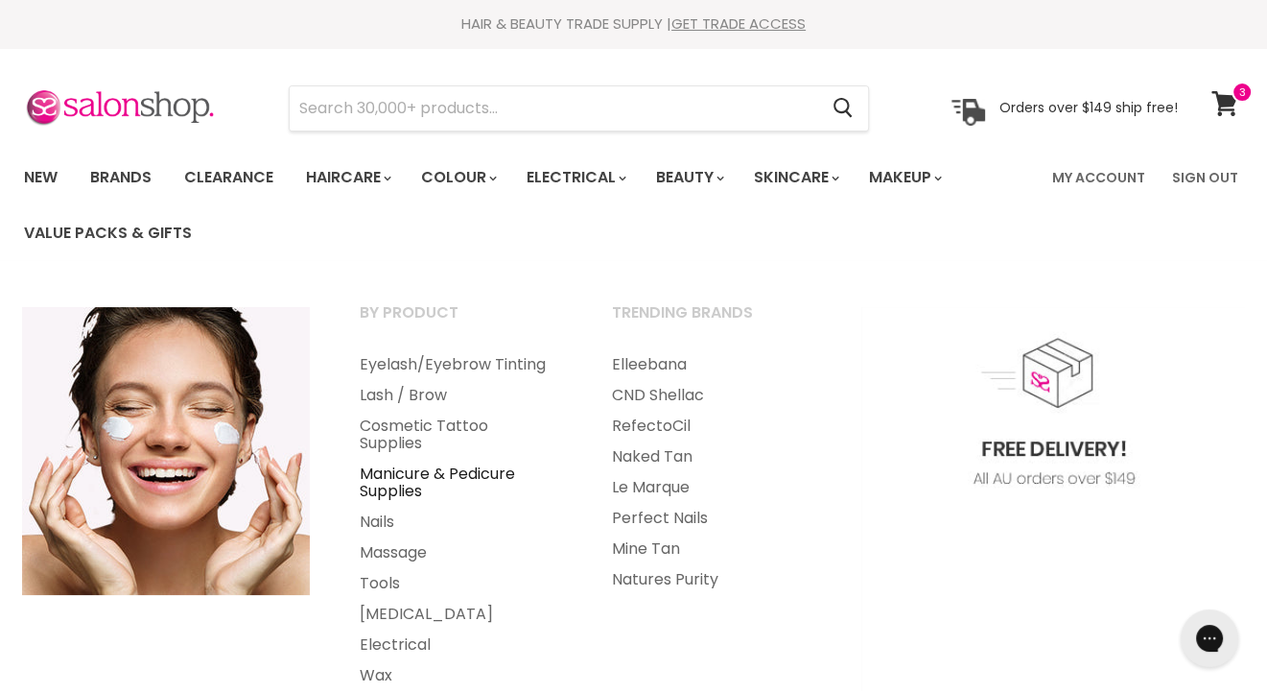
scroll to position [96, 0]
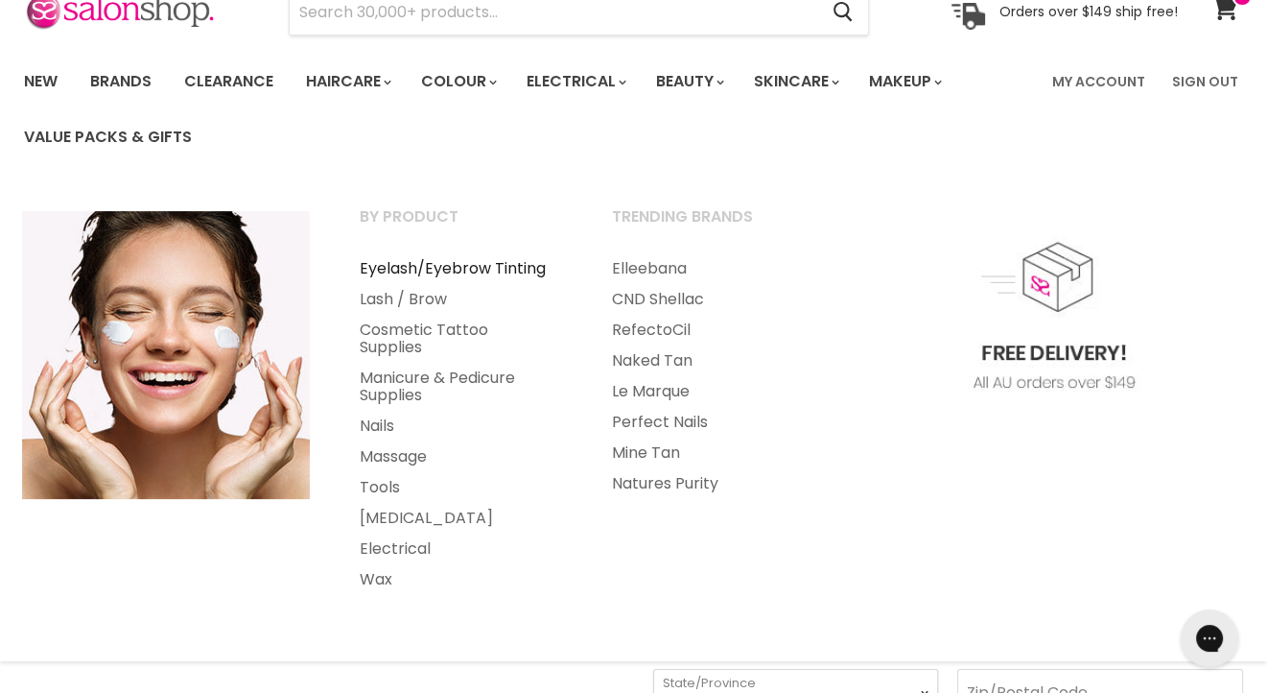
click at [438, 271] on link "Eyelash/Eyebrow Tinting" at bounding box center [460, 268] width 249 height 31
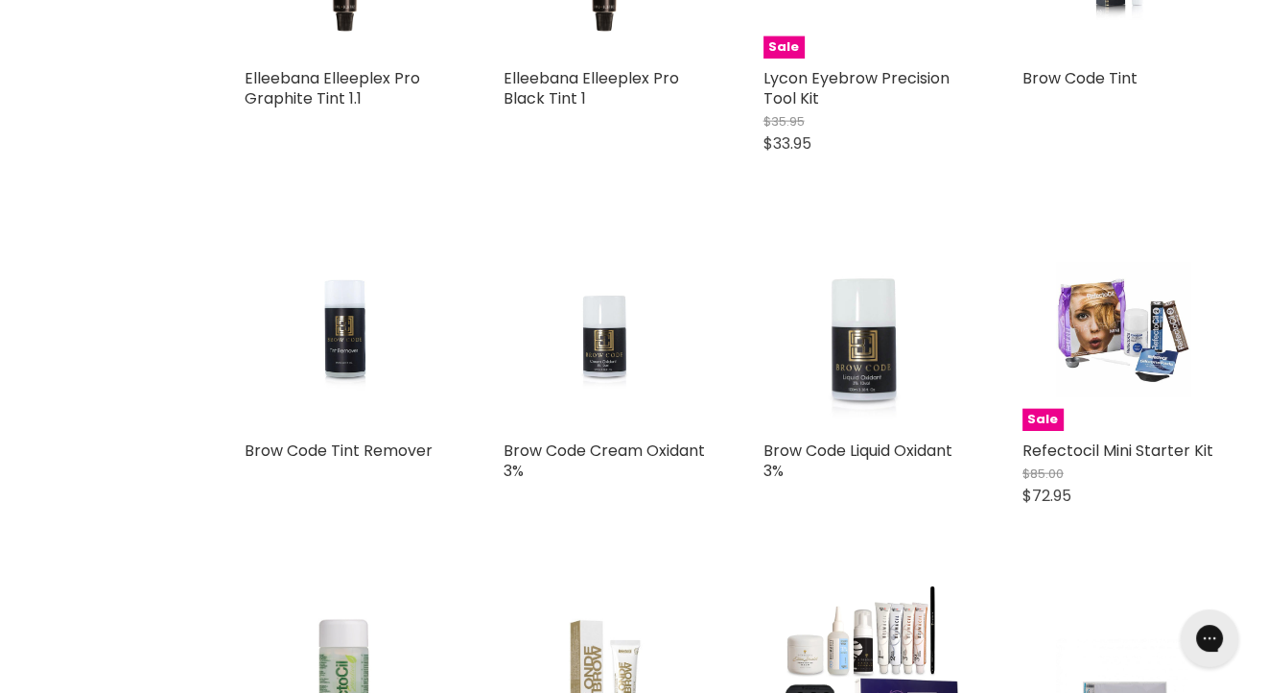
scroll to position [4030, 0]
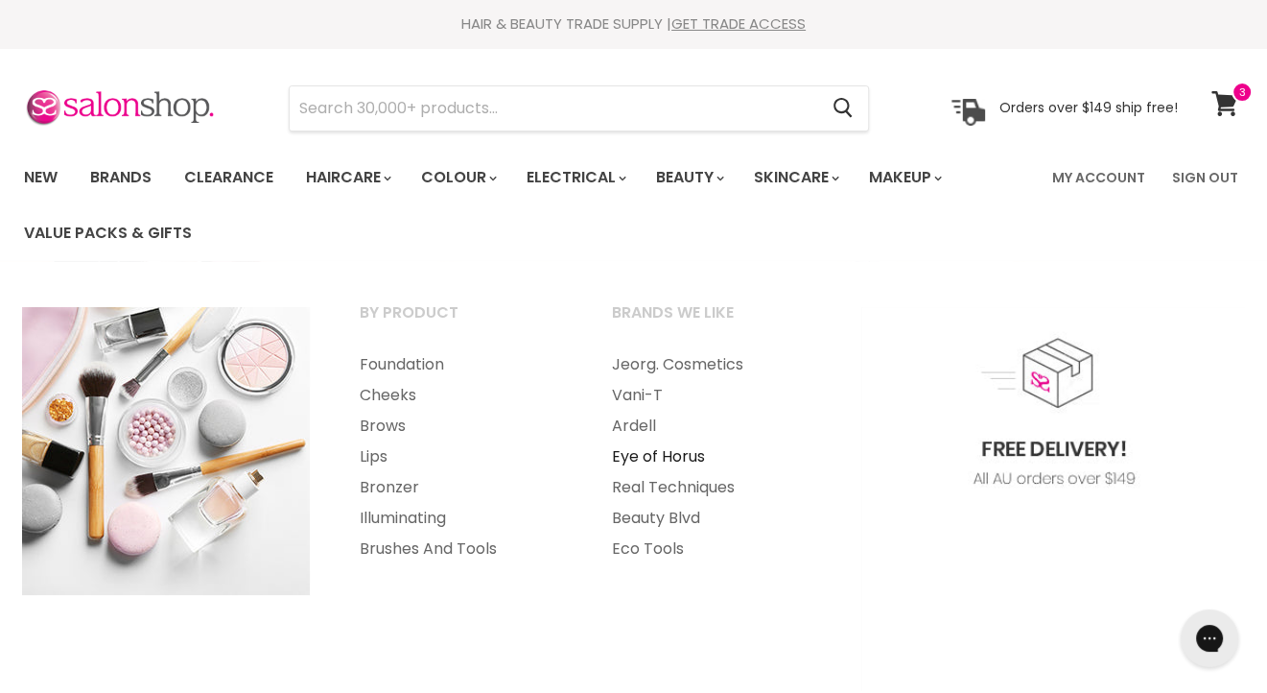
click at [642, 460] on link "Eye of Horus" at bounding box center [712, 456] width 249 height 31
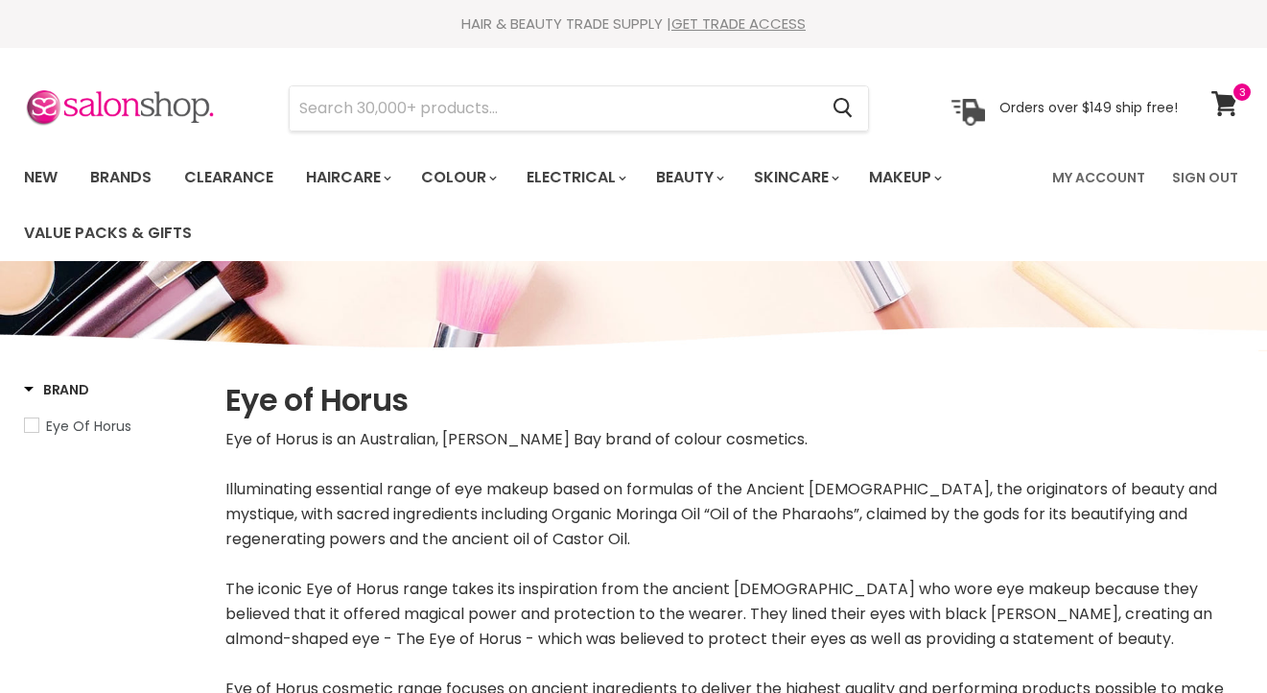
select select "manual"
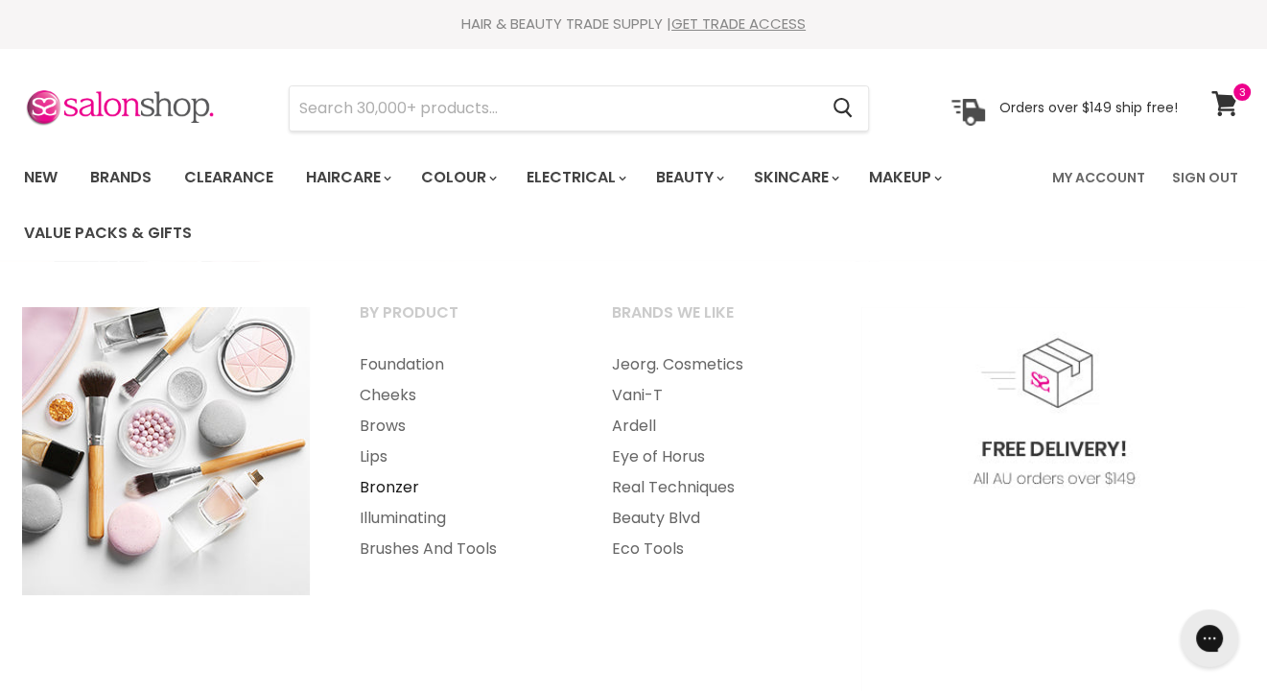
click at [380, 484] on link "Bronzer" at bounding box center [460, 487] width 249 height 31
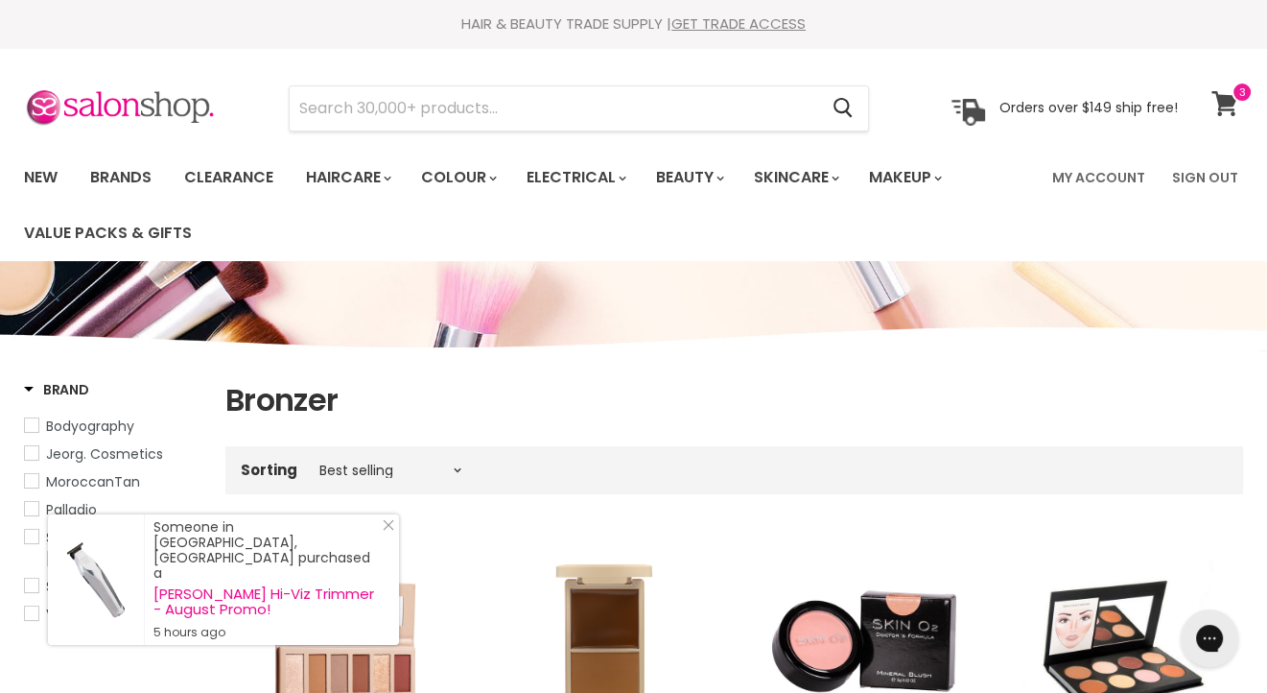
click at [1234, 111] on icon at bounding box center [1225, 103] width 26 height 25
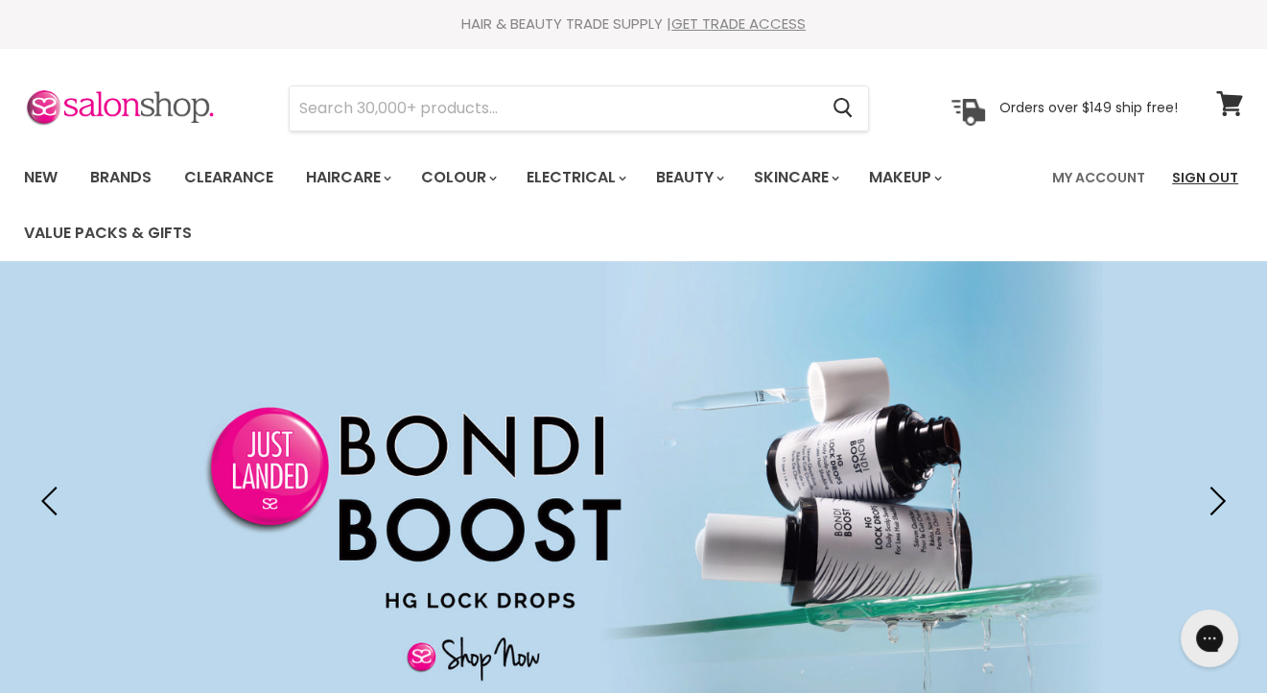
click at [1195, 174] on link "Sign Out" at bounding box center [1205, 177] width 89 height 40
